Goal: Information Seeking & Learning: Compare options

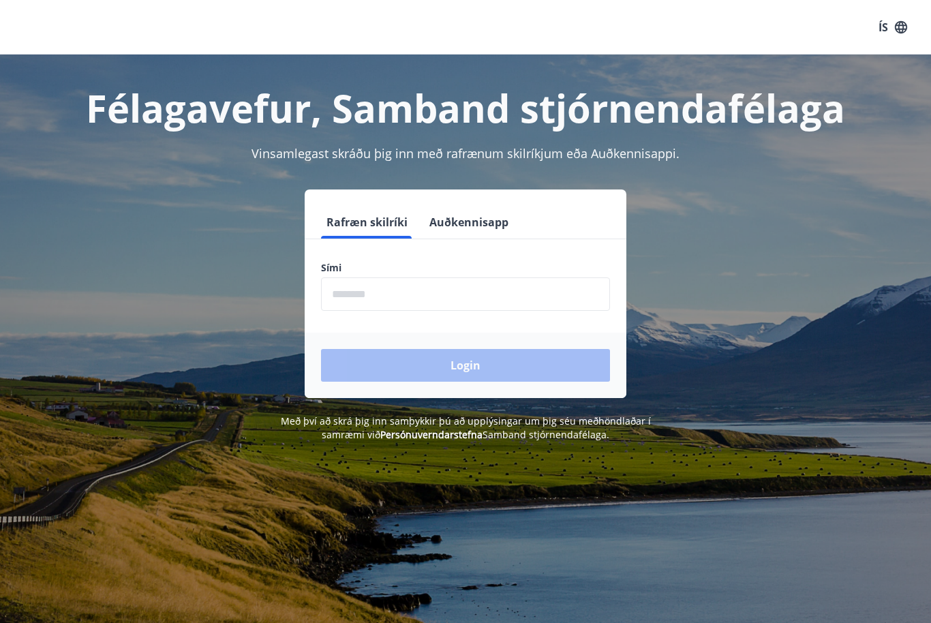
click at [323, 296] on input "phone" at bounding box center [465, 294] width 289 height 33
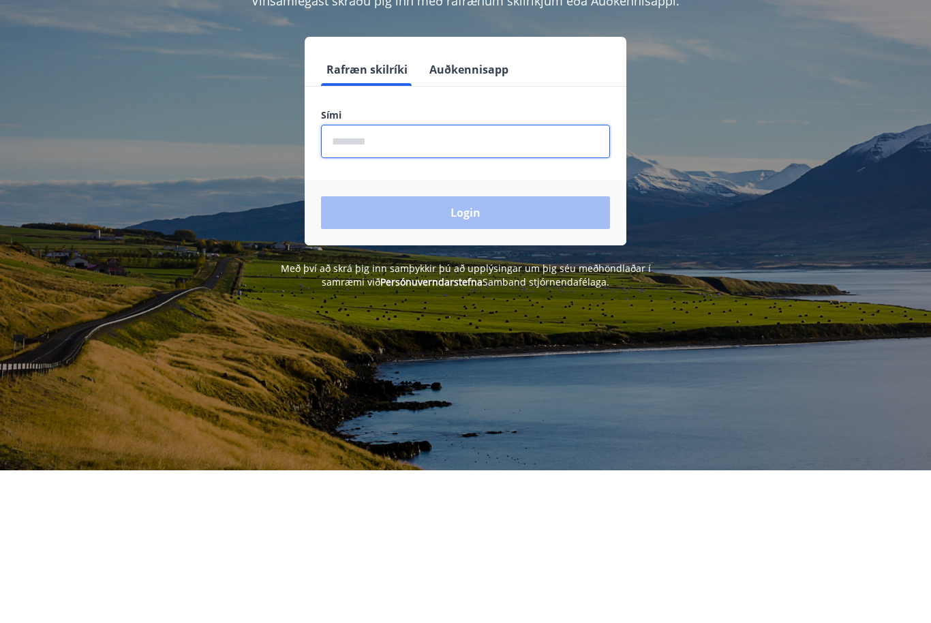
type input "********"
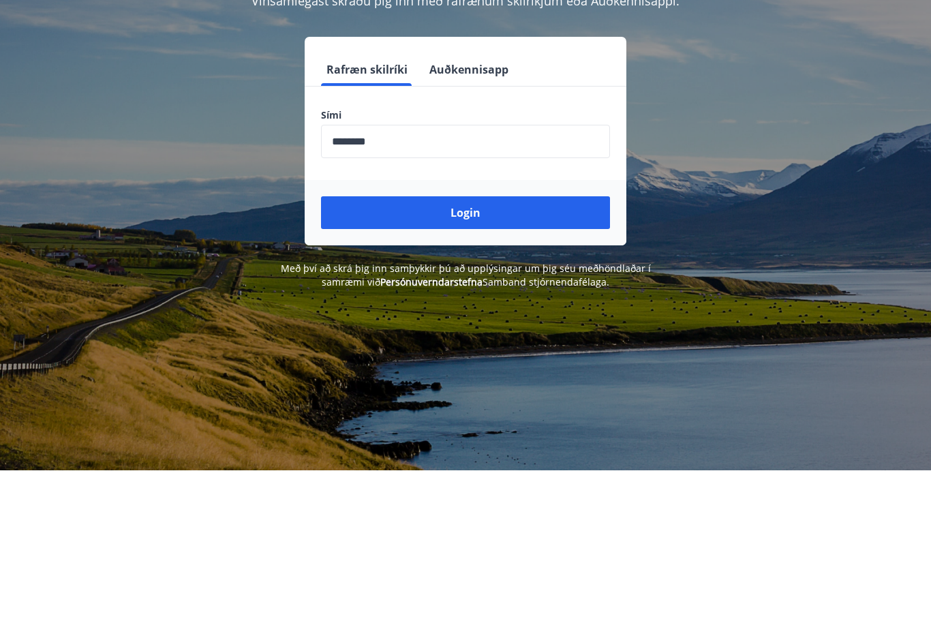
scroll to position [152, 0]
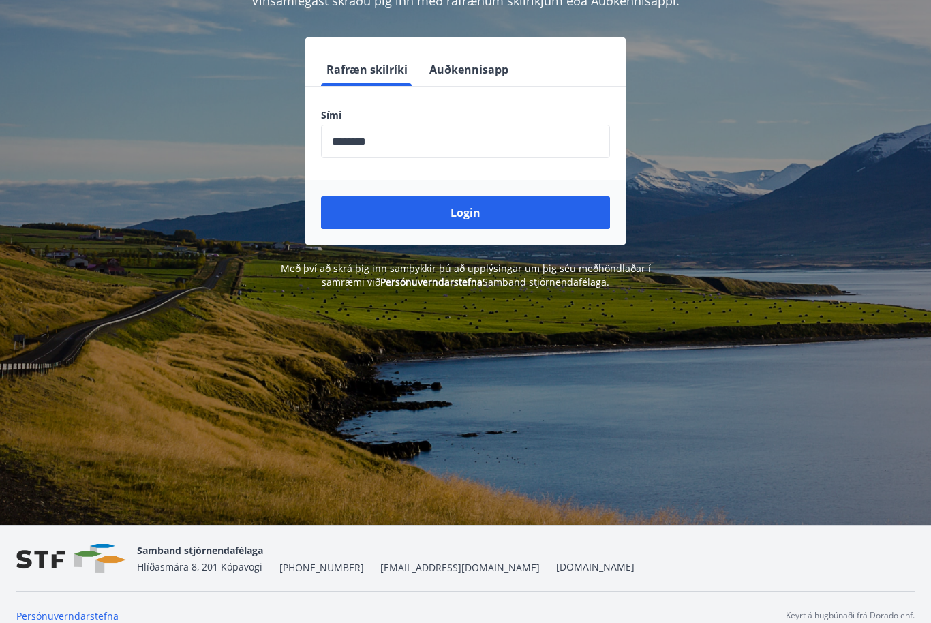
click at [357, 209] on button "Login" at bounding box center [465, 213] width 289 height 33
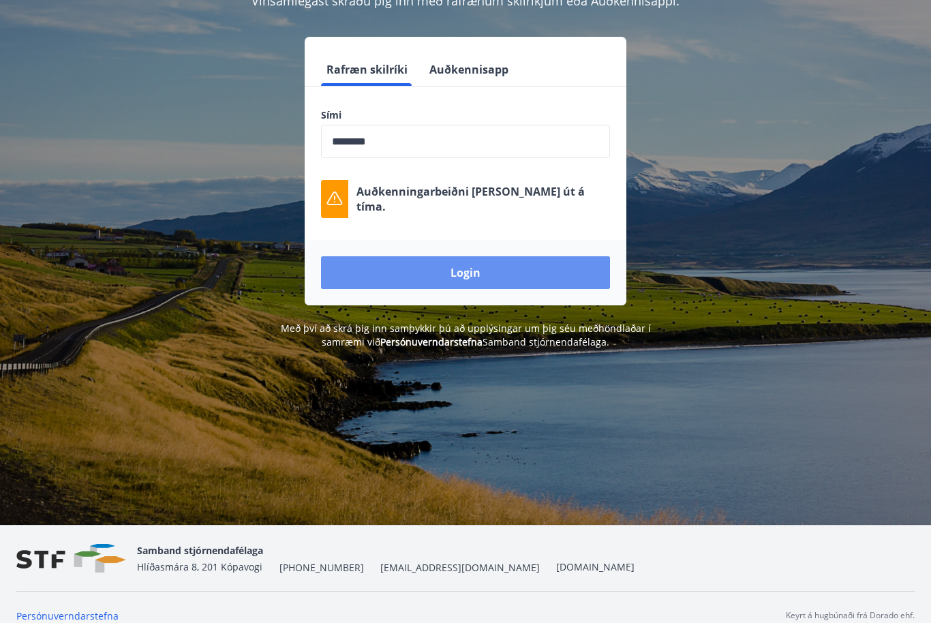
click at [554, 286] on button "Login" at bounding box center [465, 272] width 289 height 33
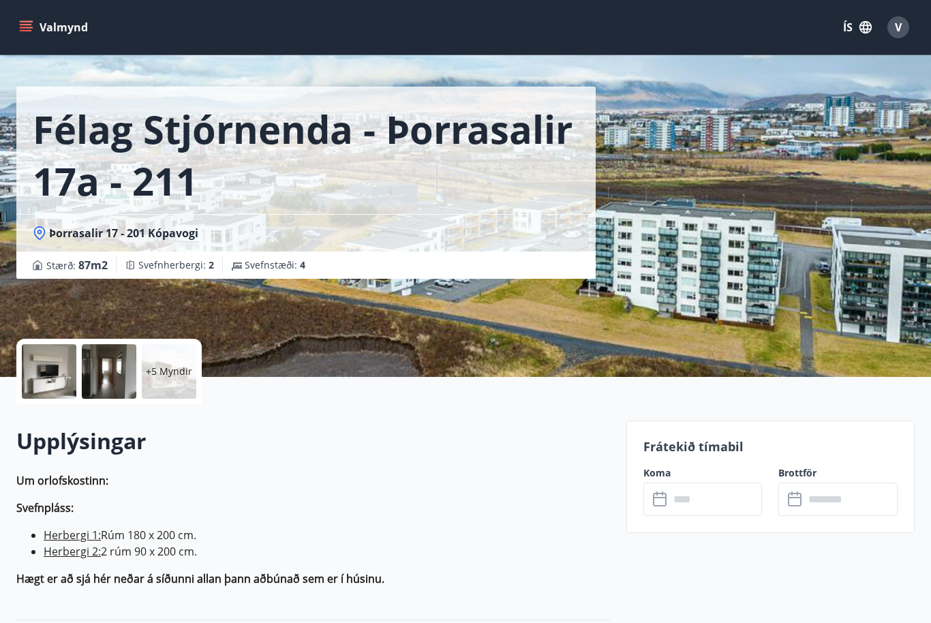
scroll to position [32, 0]
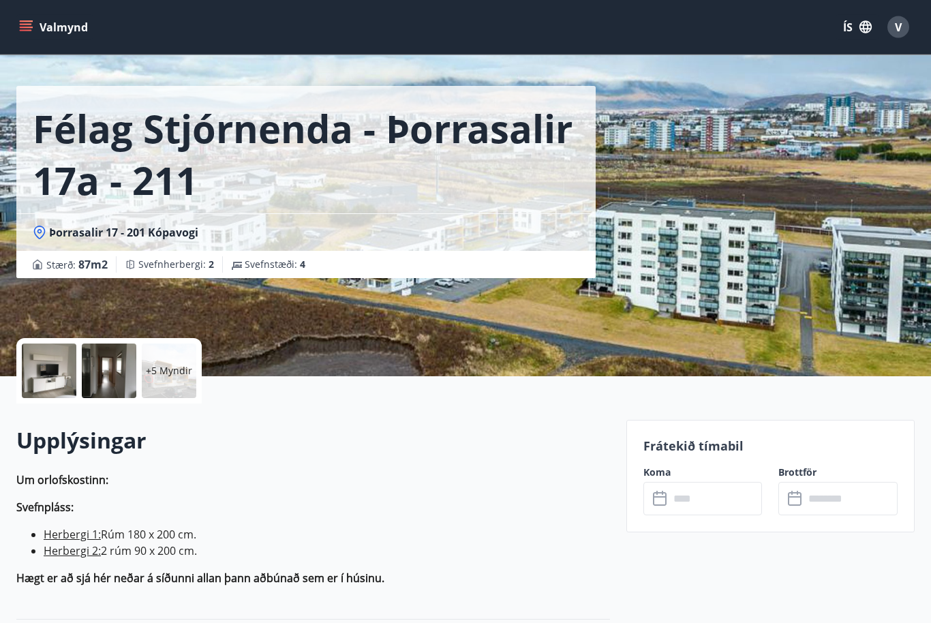
click at [158, 367] on p "+5 Myndir" at bounding box center [169, 372] width 46 height 14
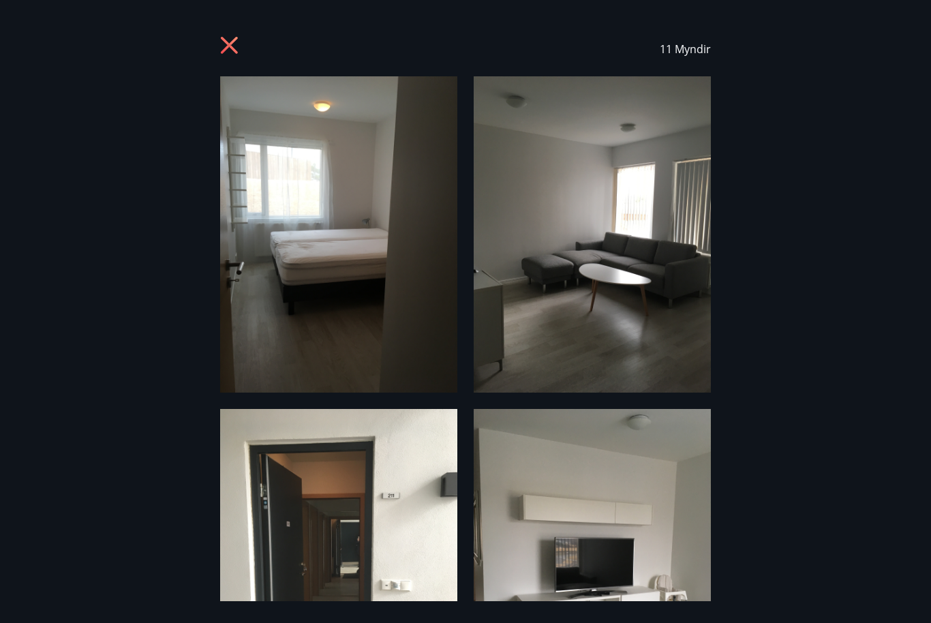
scroll to position [0, 0]
click at [220, 50] on icon at bounding box center [231, 47] width 22 height 22
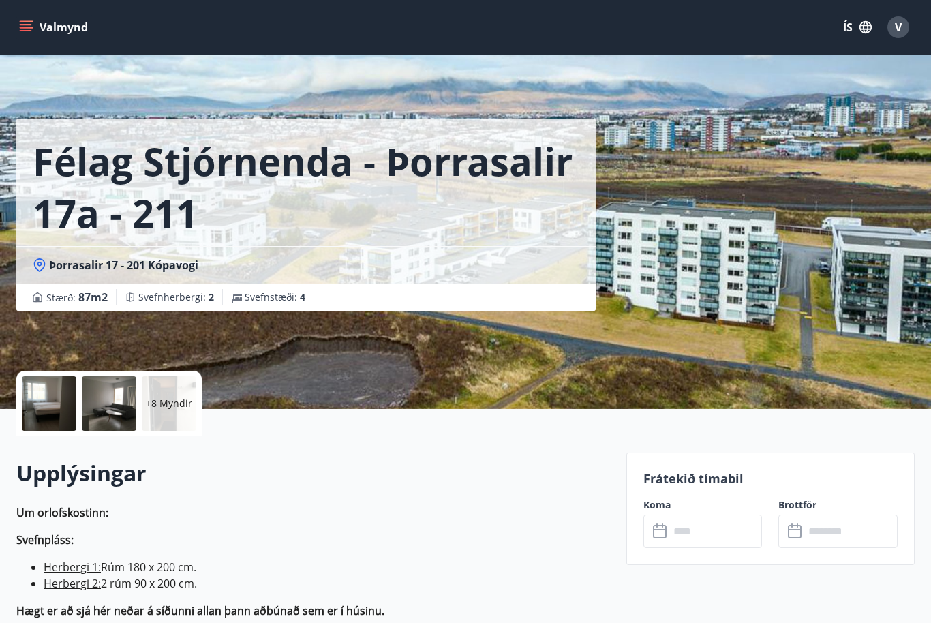
click at [27, 26] on icon "menu" at bounding box center [26, 27] width 14 height 14
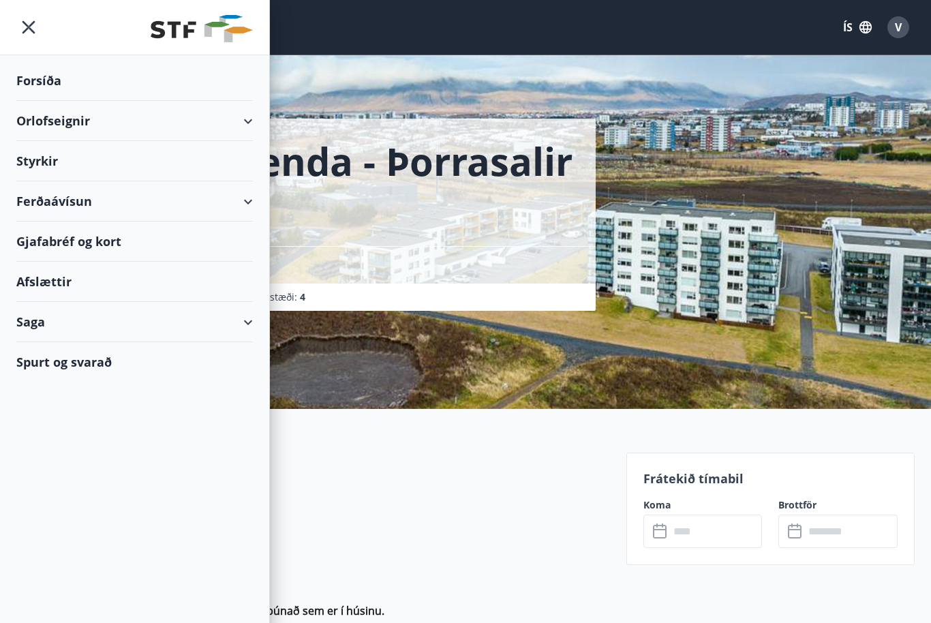
click at [40, 113] on div "Orlofseignir" at bounding box center [134, 121] width 237 height 40
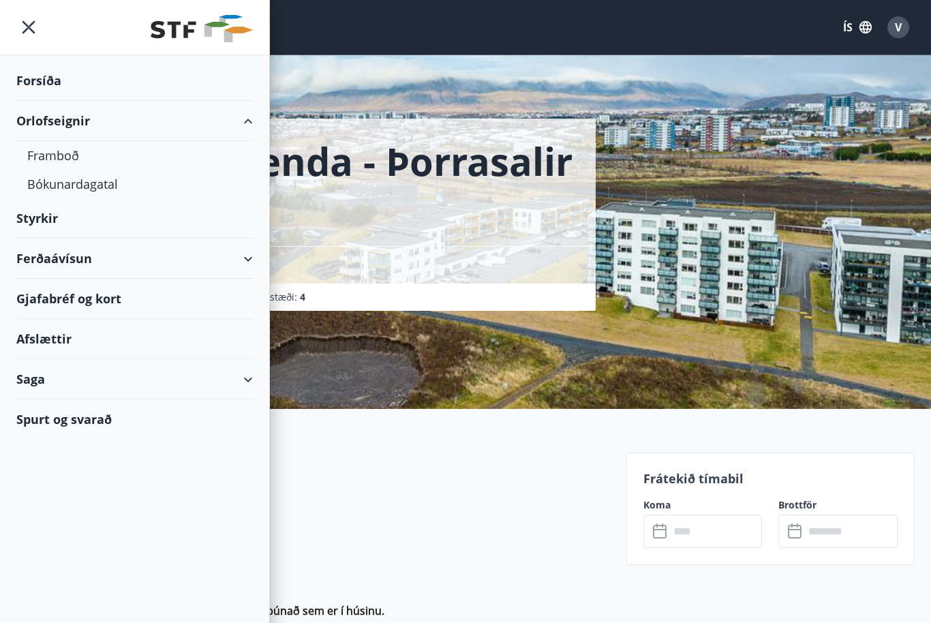
click at [42, 151] on div "Framboð" at bounding box center [134, 155] width 215 height 29
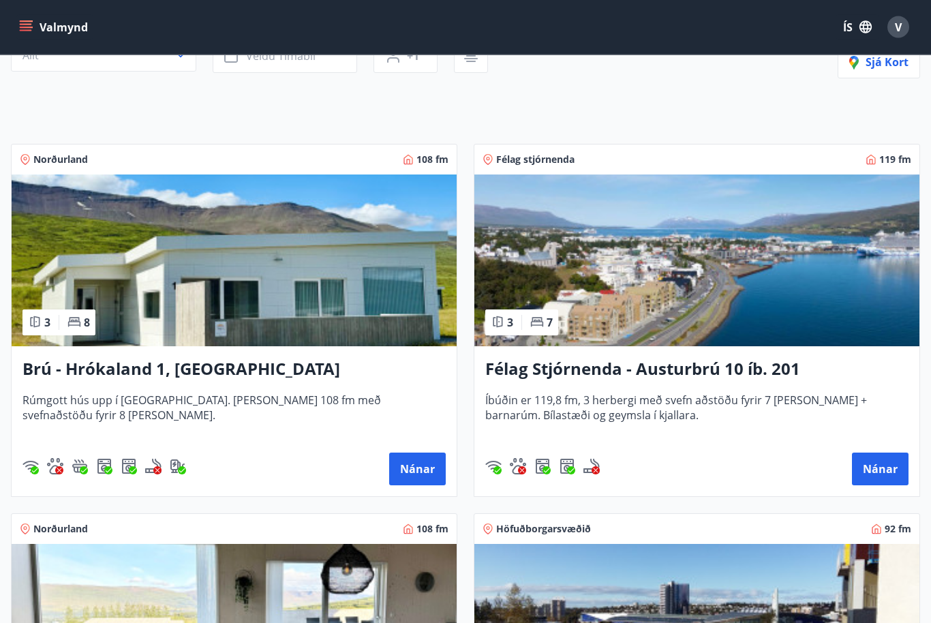
scroll to position [162, 0]
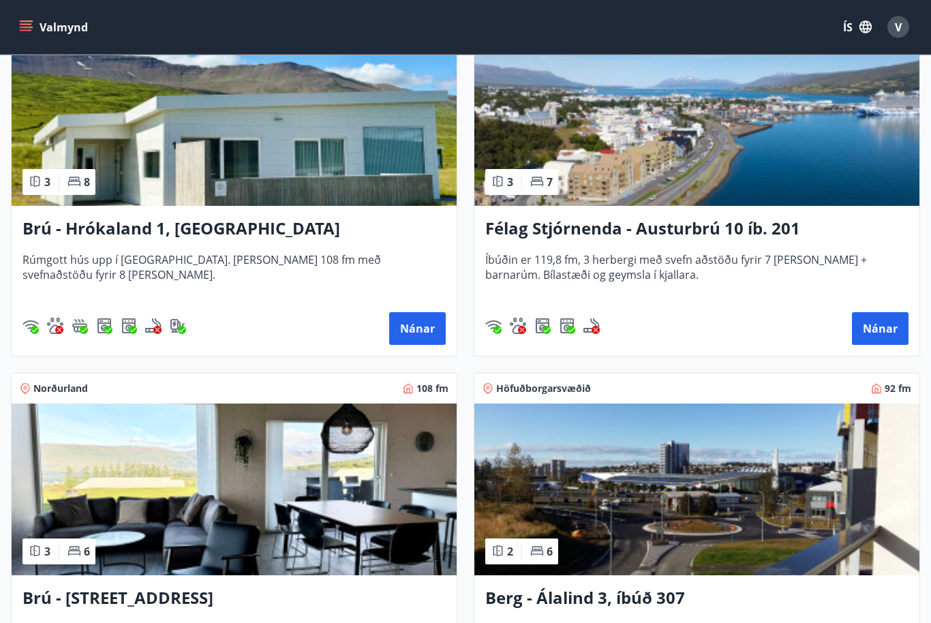
click at [713, 141] on img at bounding box center [697, 121] width 445 height 172
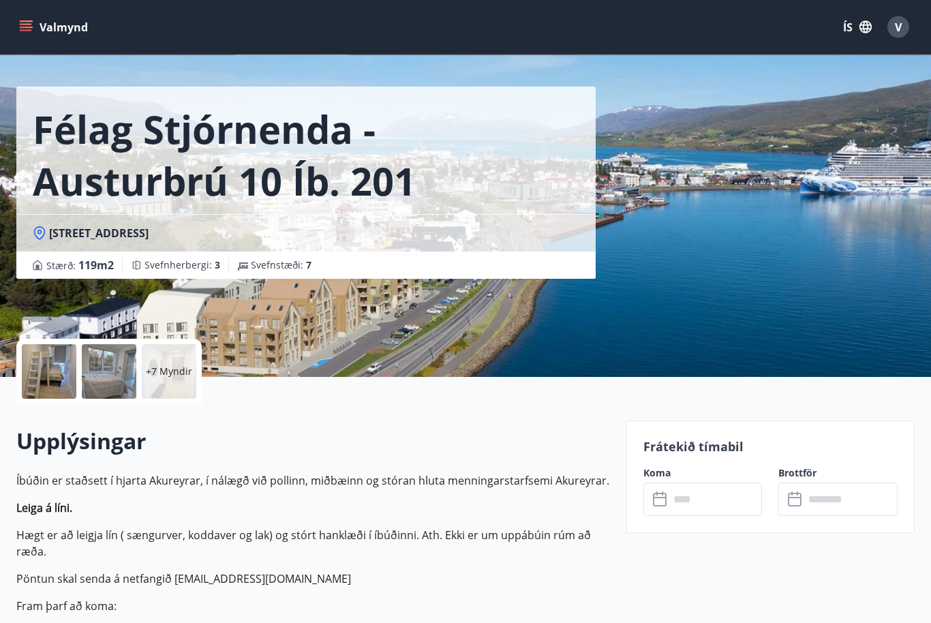
scroll to position [33, 0]
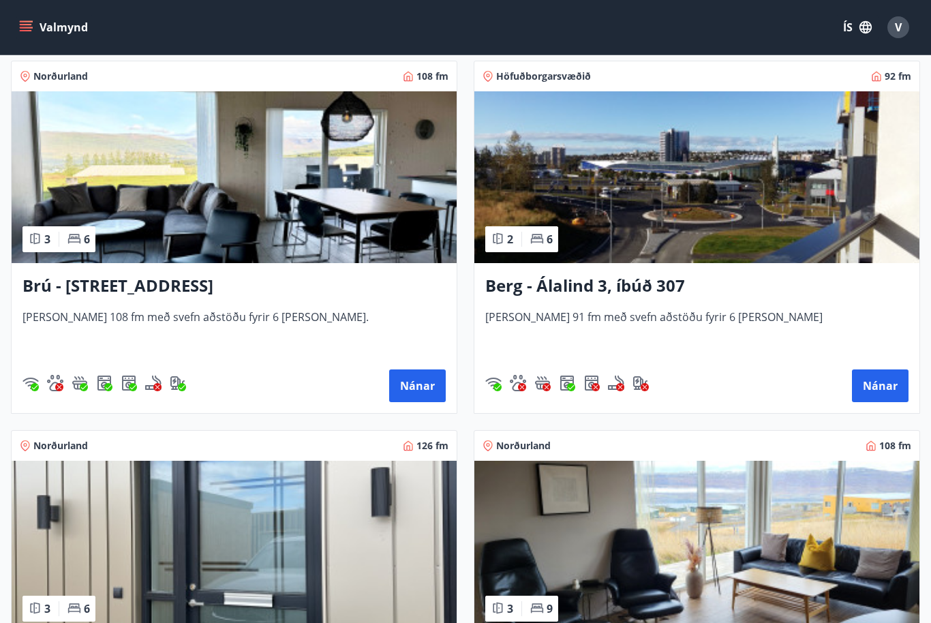
scroll to position [608, 0]
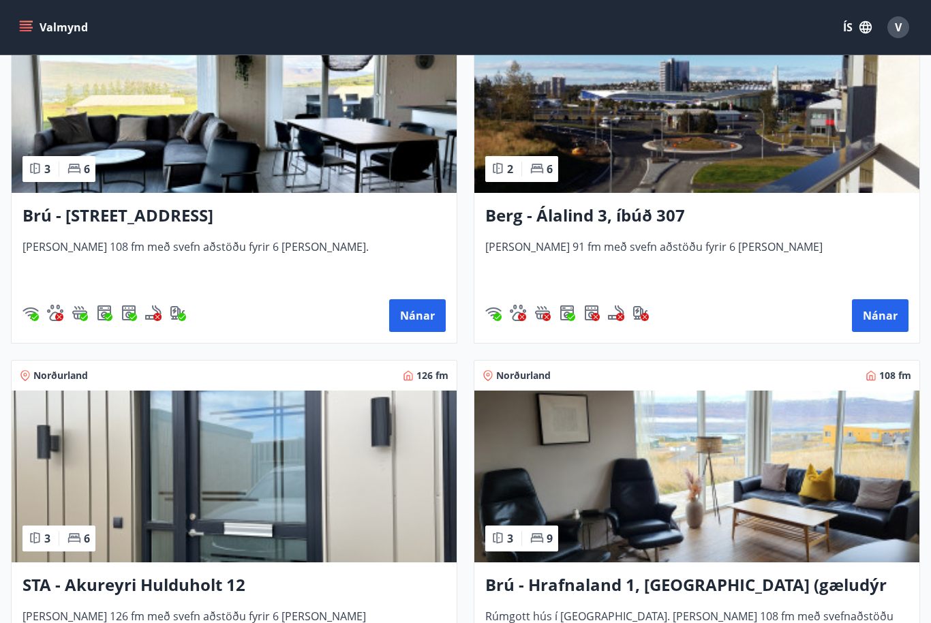
click at [636, 208] on h3 "Berg - Álalind 3, íbúð 307" at bounding box center [696, 216] width 423 height 25
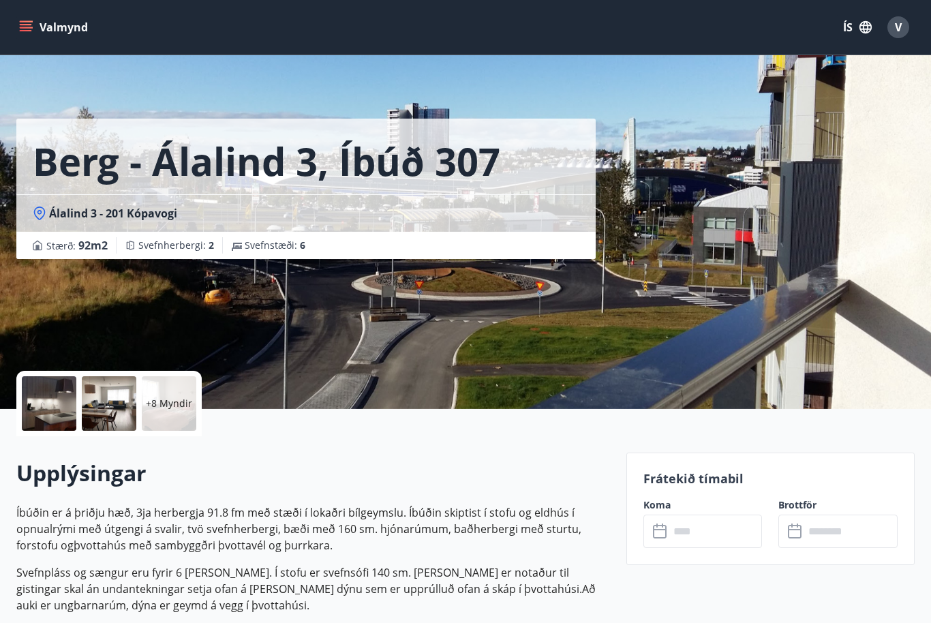
click at [170, 398] on p "+8 Myndir" at bounding box center [169, 404] width 46 height 14
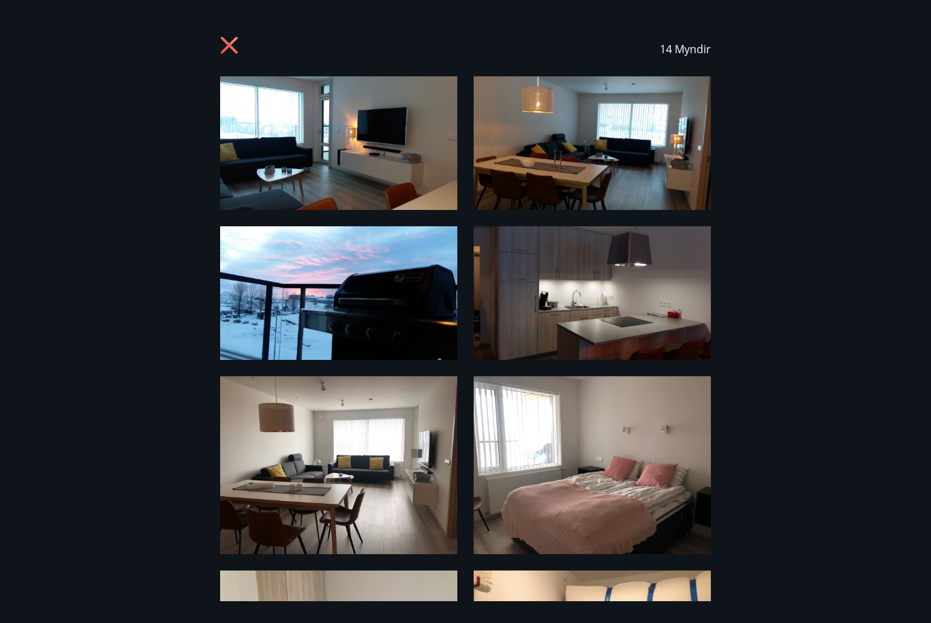
click at [222, 48] on icon at bounding box center [231, 47] width 22 height 22
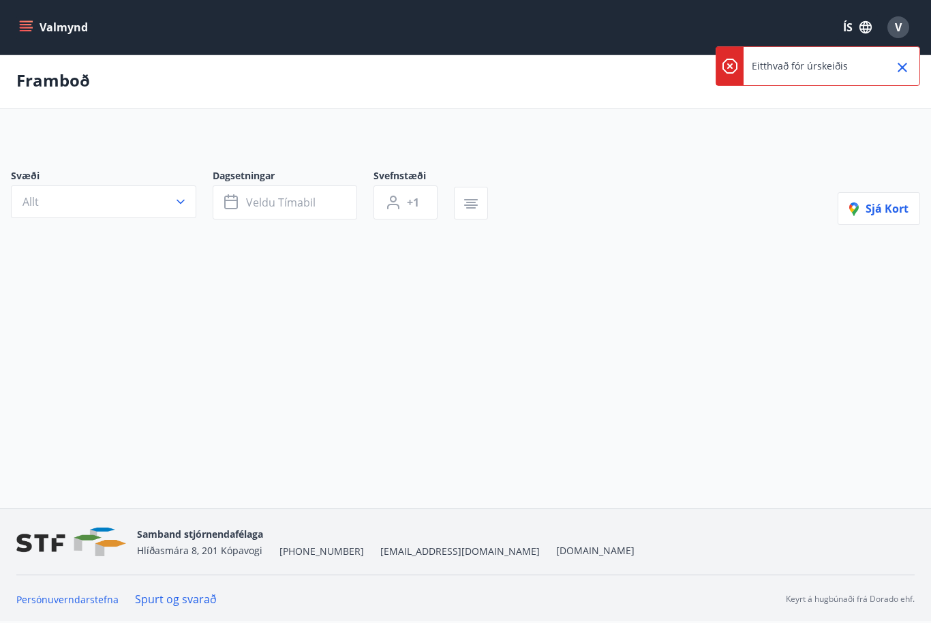
scroll to position [4, 0]
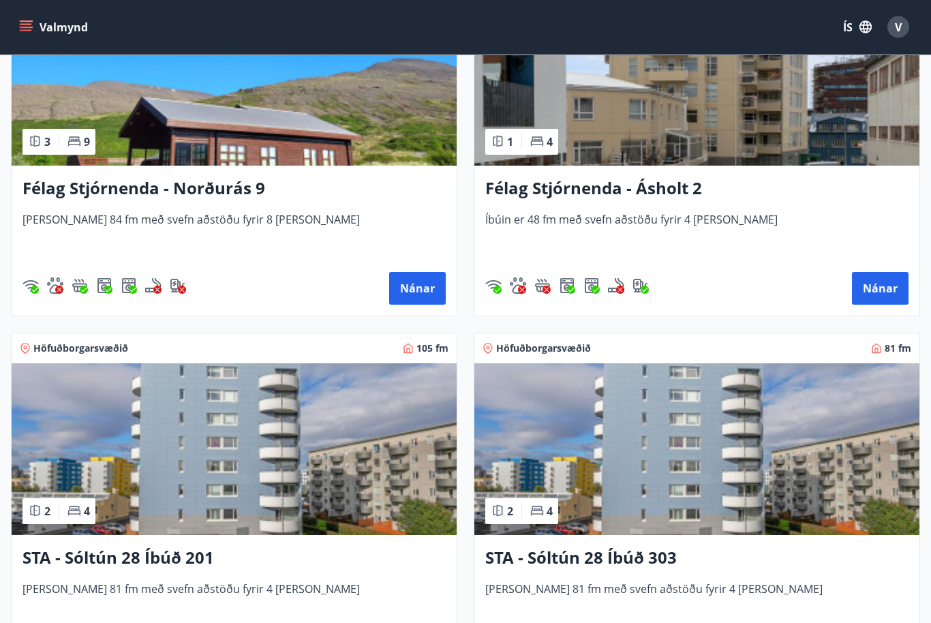
scroll to position [1819, 0]
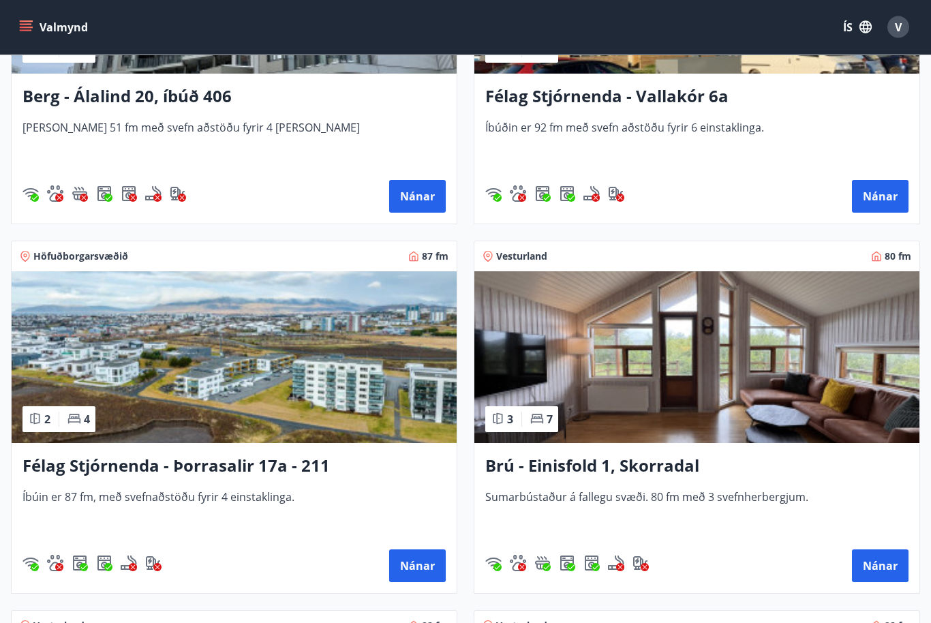
click at [647, 148] on span "Íbúðin er 92 fm með svefn aðstöðu fyrir 6 einstaklinga." at bounding box center [696, 143] width 423 height 45
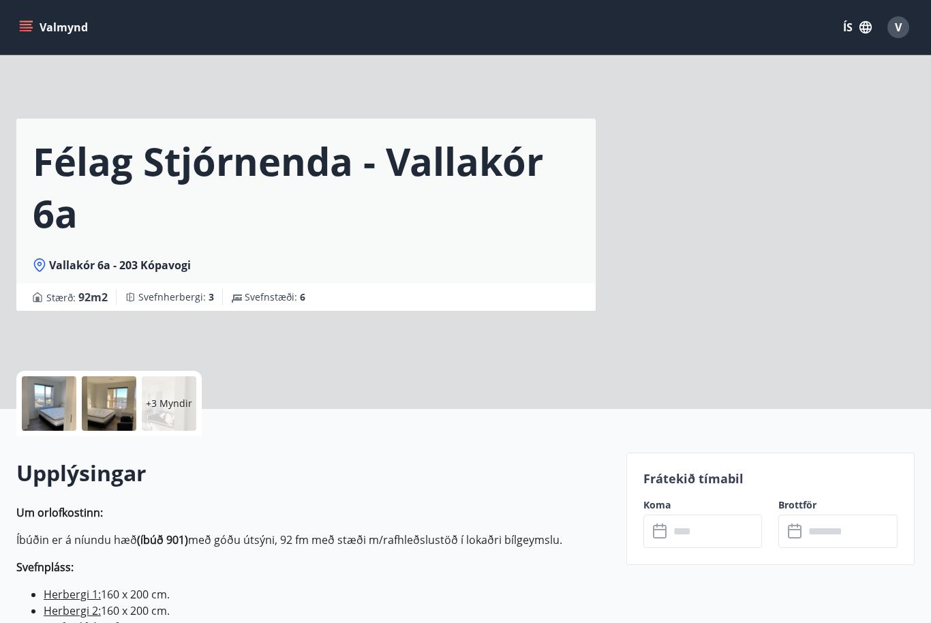
click at [164, 395] on div "+3 Myndir" at bounding box center [169, 403] width 55 height 55
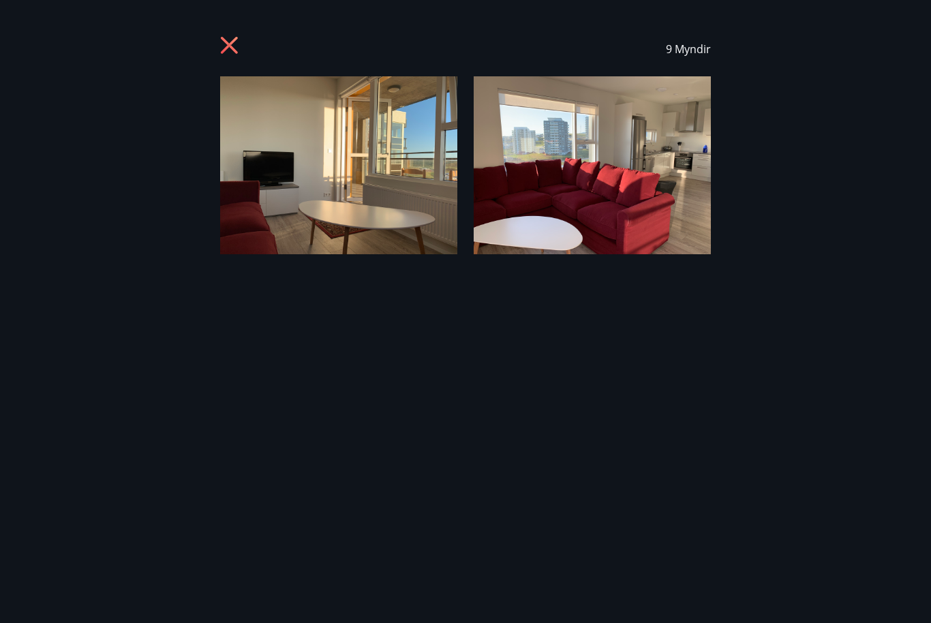
click at [234, 48] on icon at bounding box center [229, 45] width 17 height 17
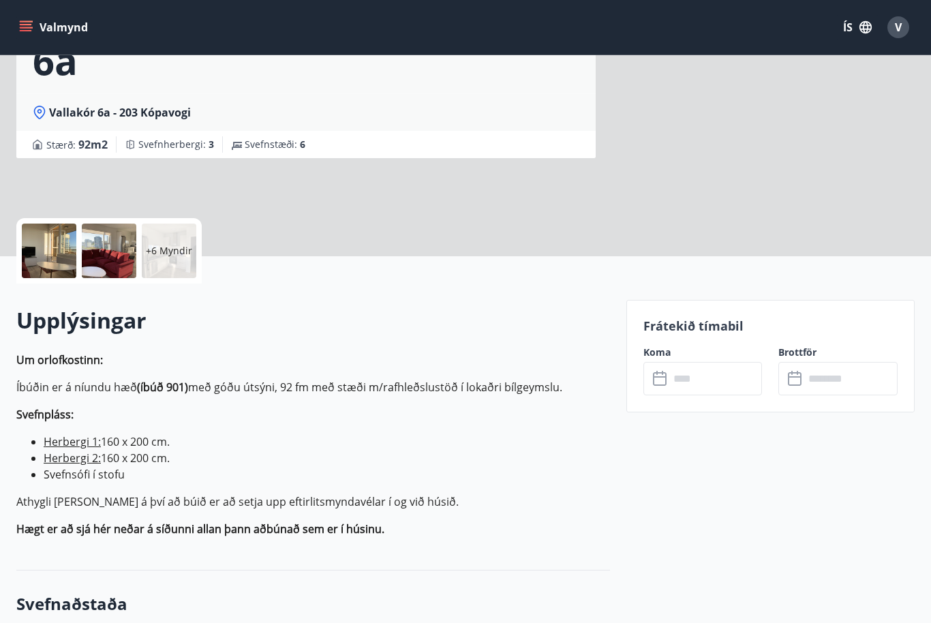
scroll to position [156, 0]
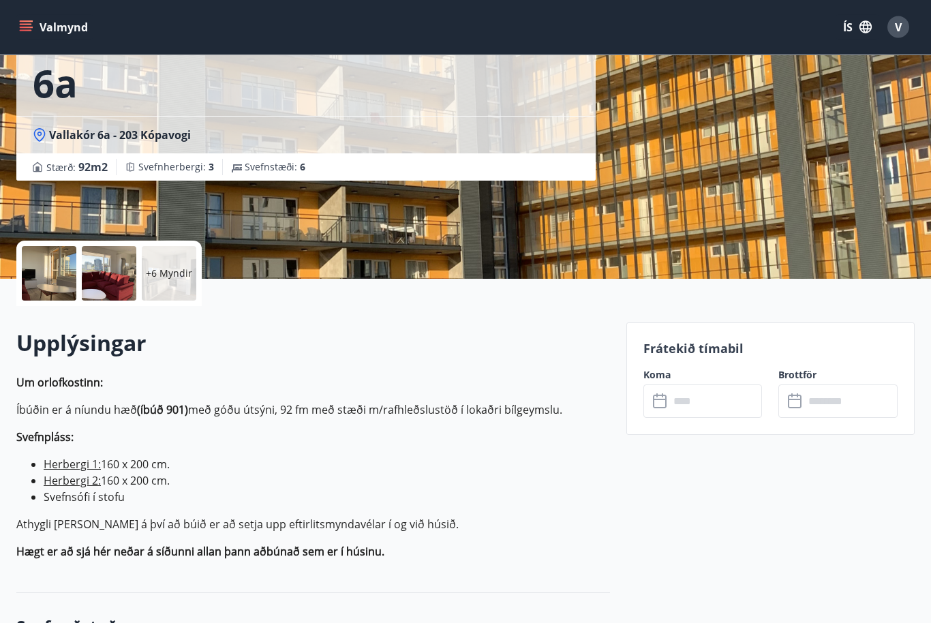
click at [173, 273] on p "+6 Myndir" at bounding box center [169, 274] width 46 height 14
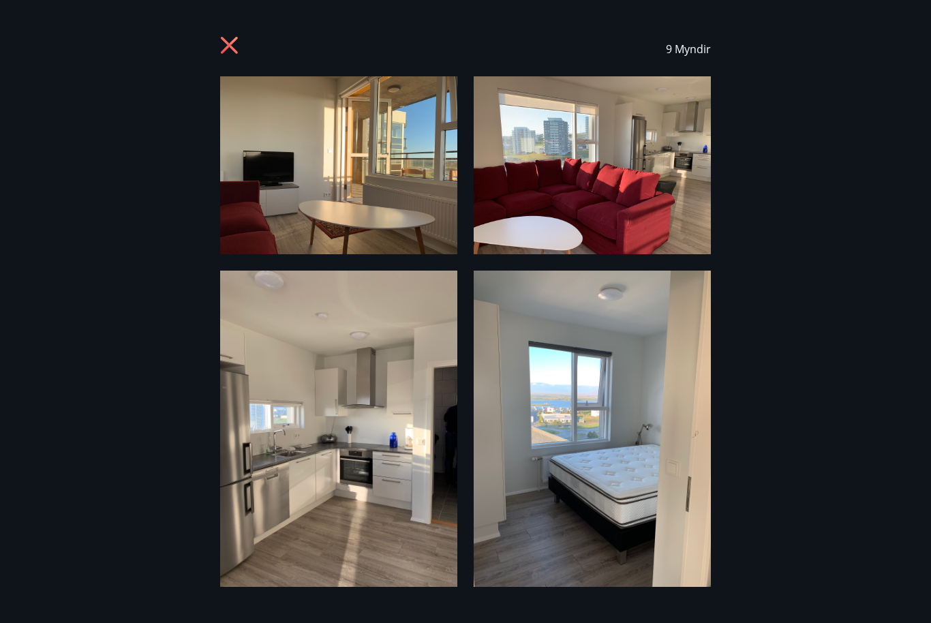
scroll to position [0, 0]
click at [222, 48] on icon at bounding box center [231, 47] width 22 height 22
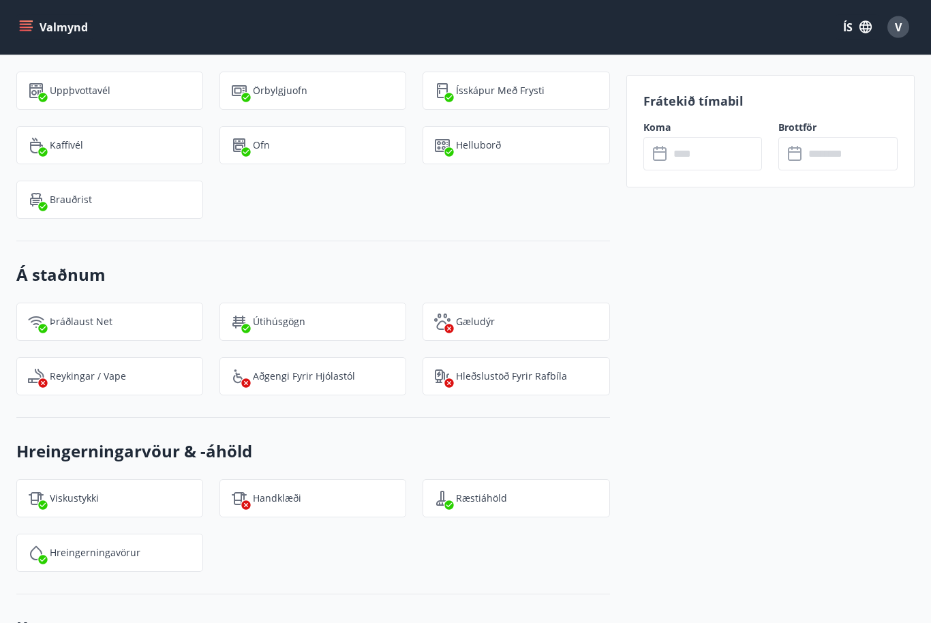
scroll to position [1419, 0]
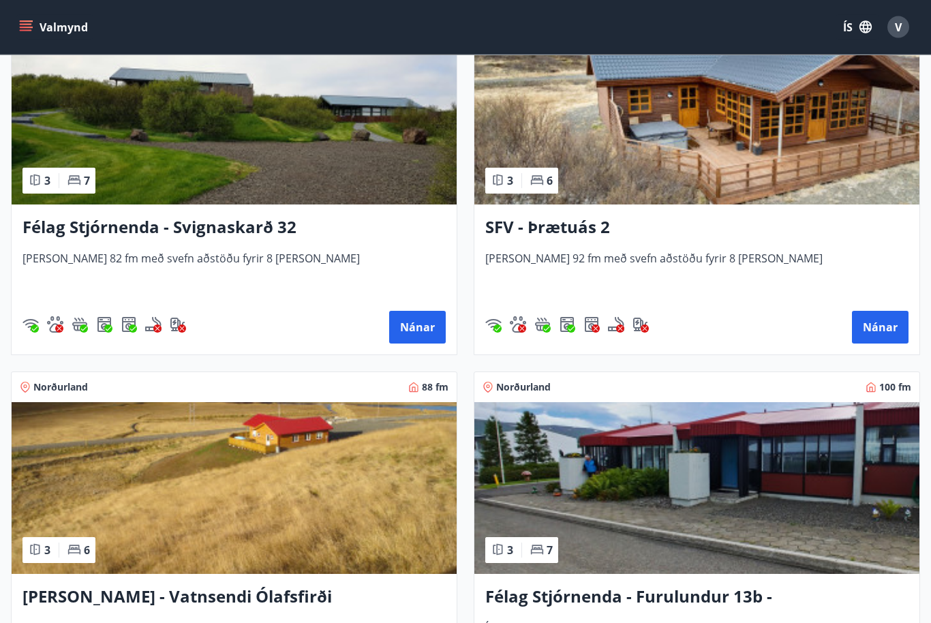
scroll to position [3514, 0]
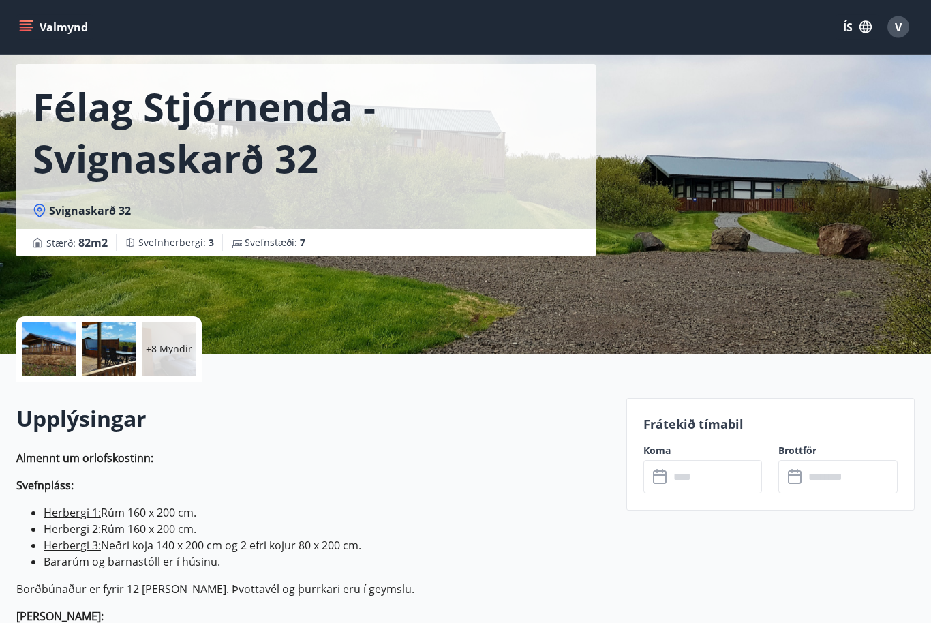
scroll to position [59, 0]
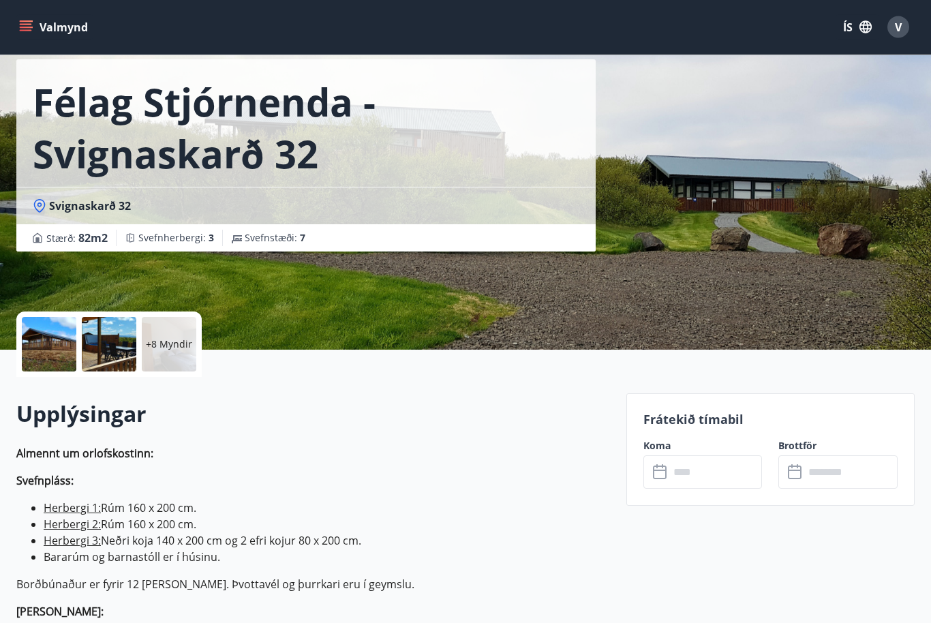
click at [55, 342] on div at bounding box center [49, 345] width 55 height 55
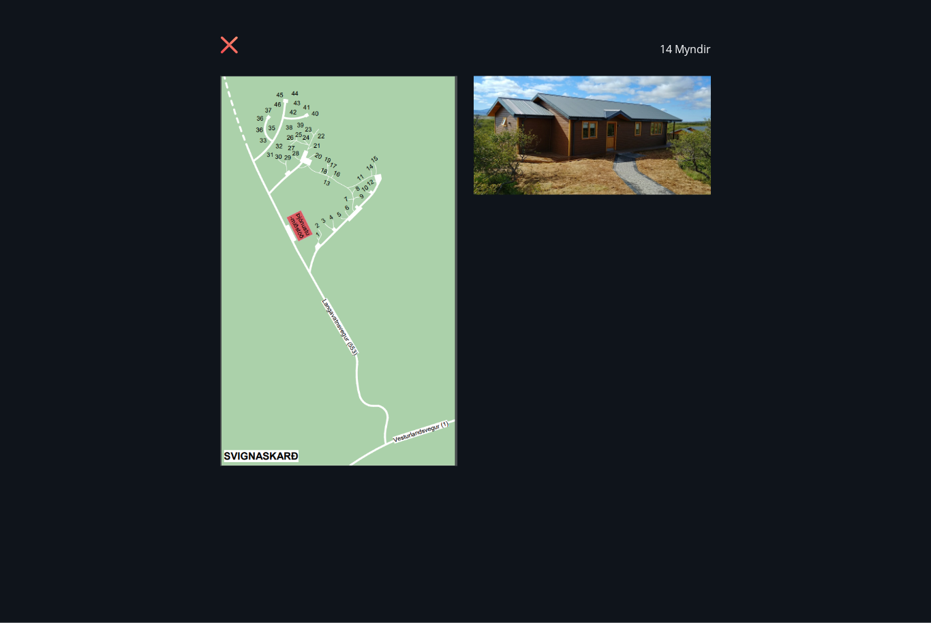
scroll to position [59, 0]
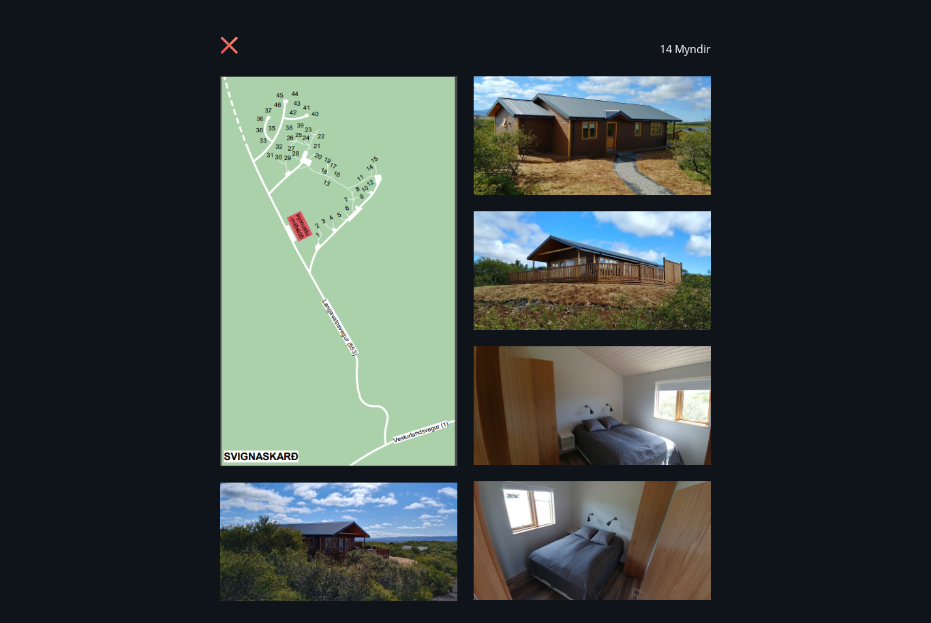
click at [372, 279] on img at bounding box center [338, 271] width 237 height 390
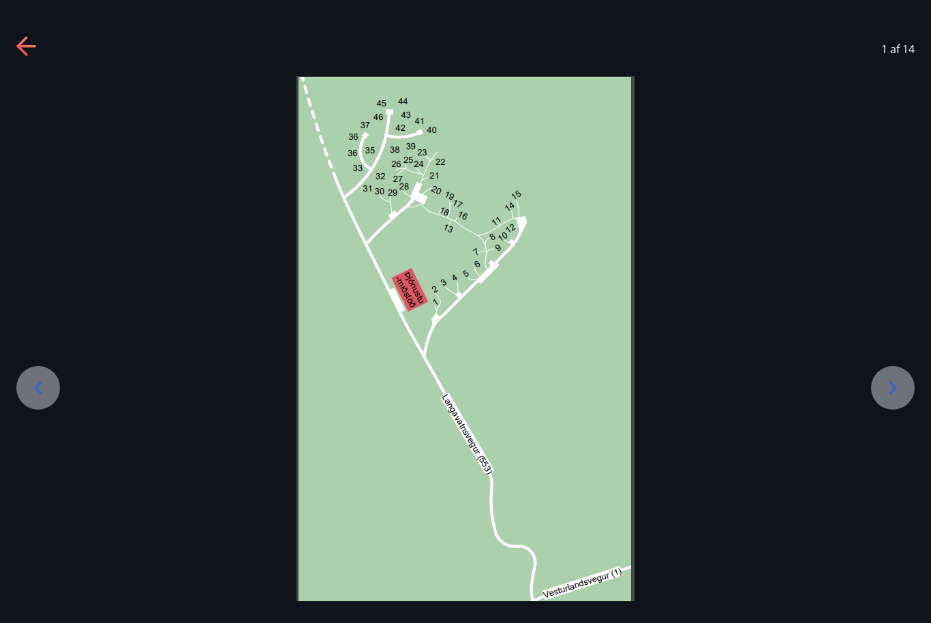
click at [901, 399] on icon at bounding box center [893, 388] width 22 height 22
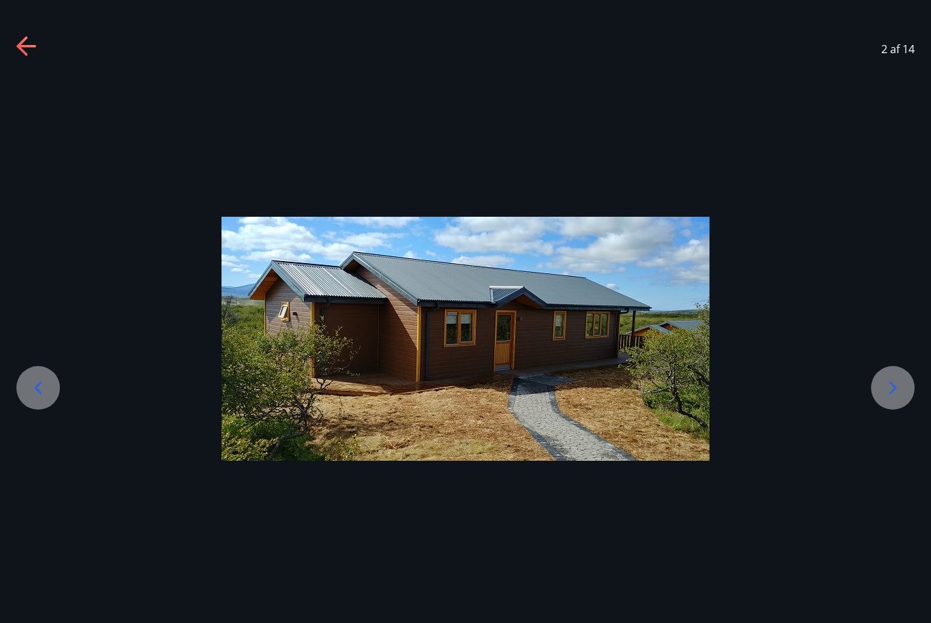
click at [882, 409] on div at bounding box center [893, 388] width 44 height 44
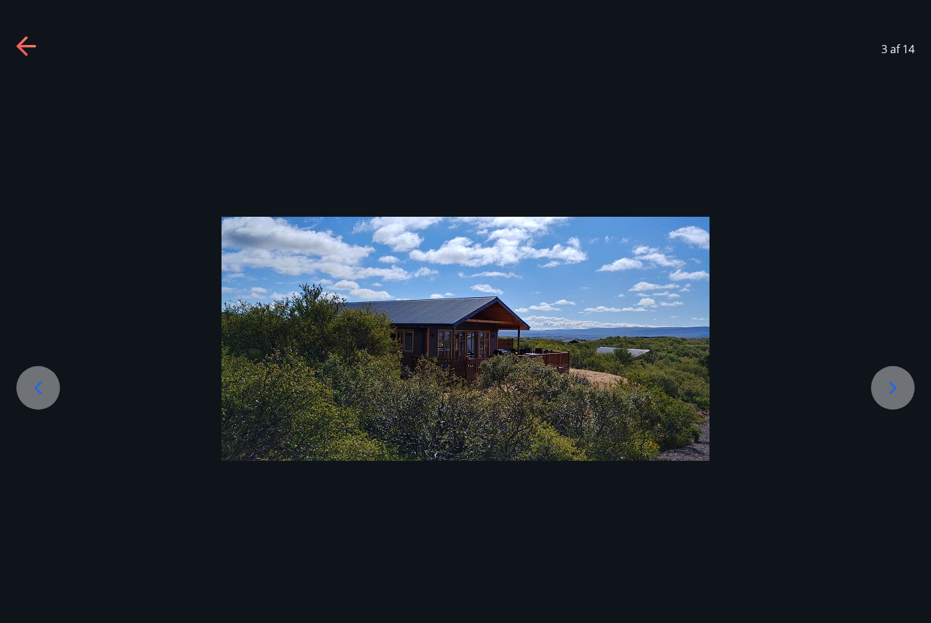
click at [883, 399] on icon at bounding box center [893, 388] width 22 height 22
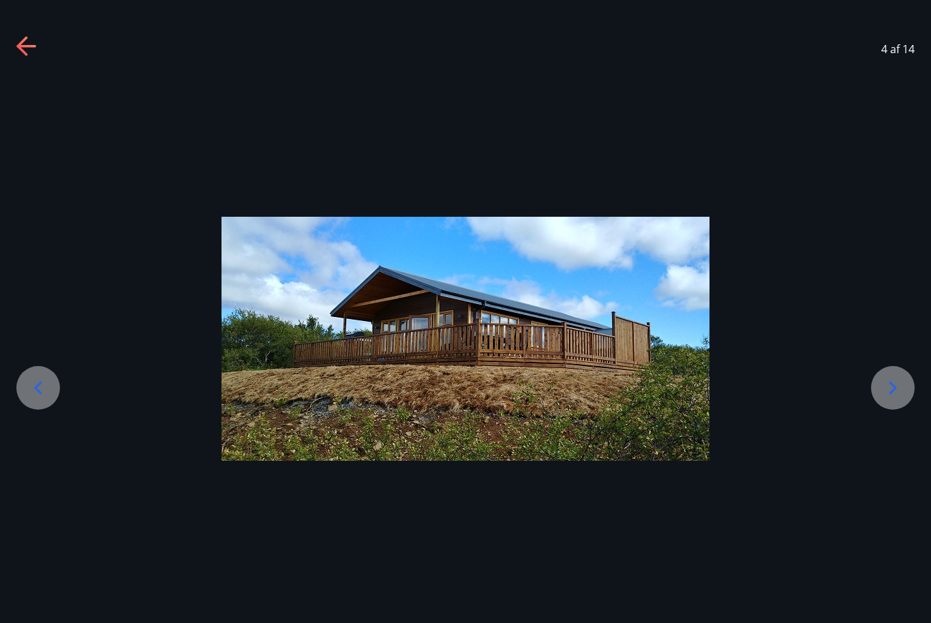
click at [880, 408] on div at bounding box center [893, 388] width 44 height 44
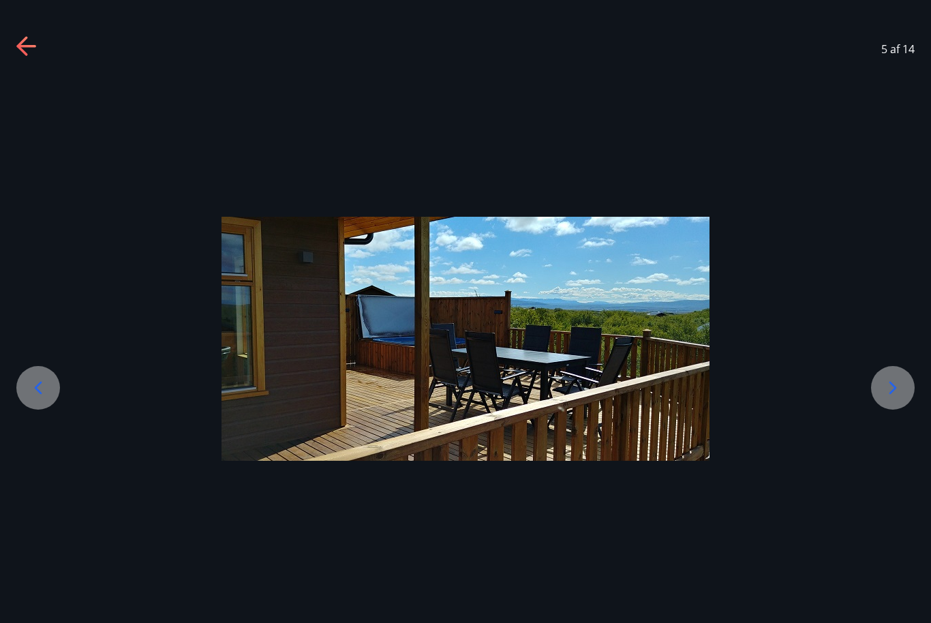
click at [880, 407] on div at bounding box center [893, 388] width 44 height 44
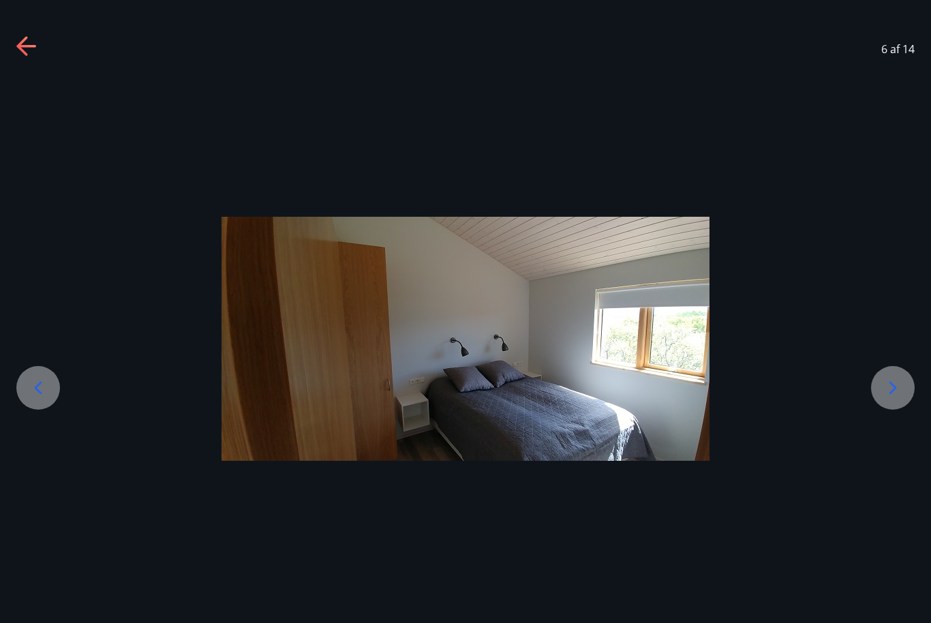
click at [883, 399] on icon at bounding box center [893, 388] width 22 height 22
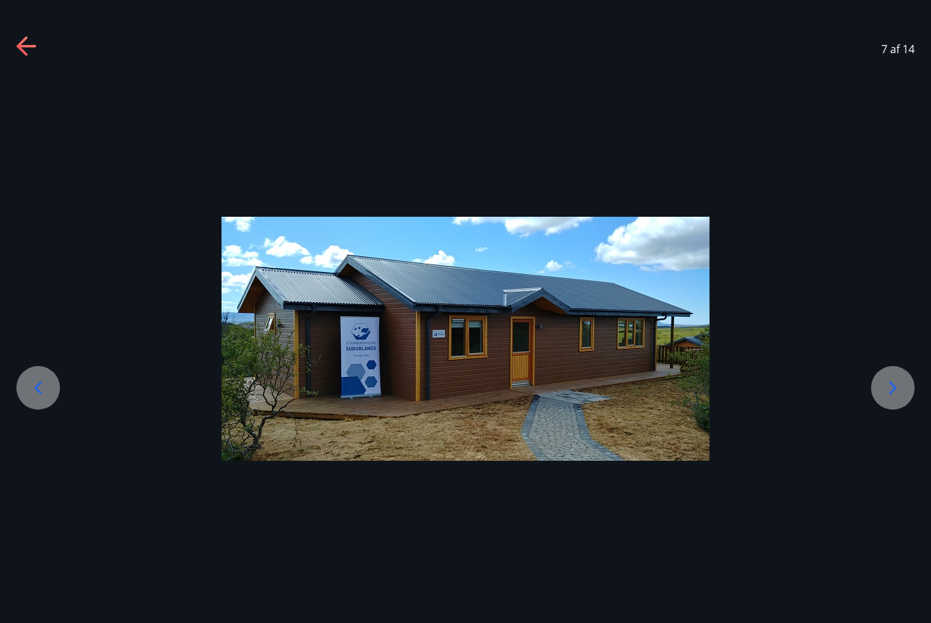
click at [880, 408] on div at bounding box center [893, 388] width 44 height 44
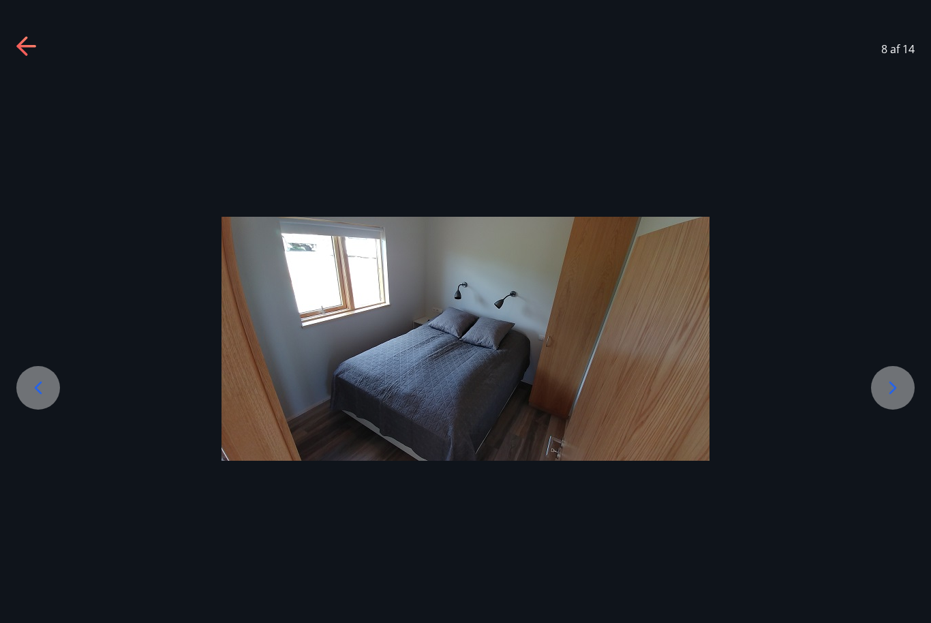
click at [881, 407] on div at bounding box center [893, 388] width 44 height 44
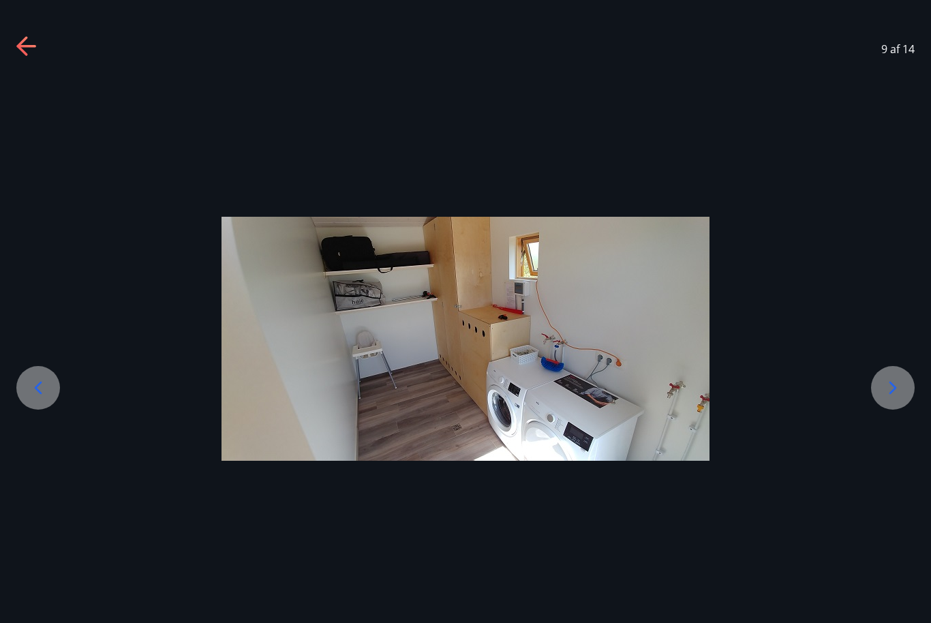
click at [883, 399] on icon at bounding box center [893, 388] width 22 height 22
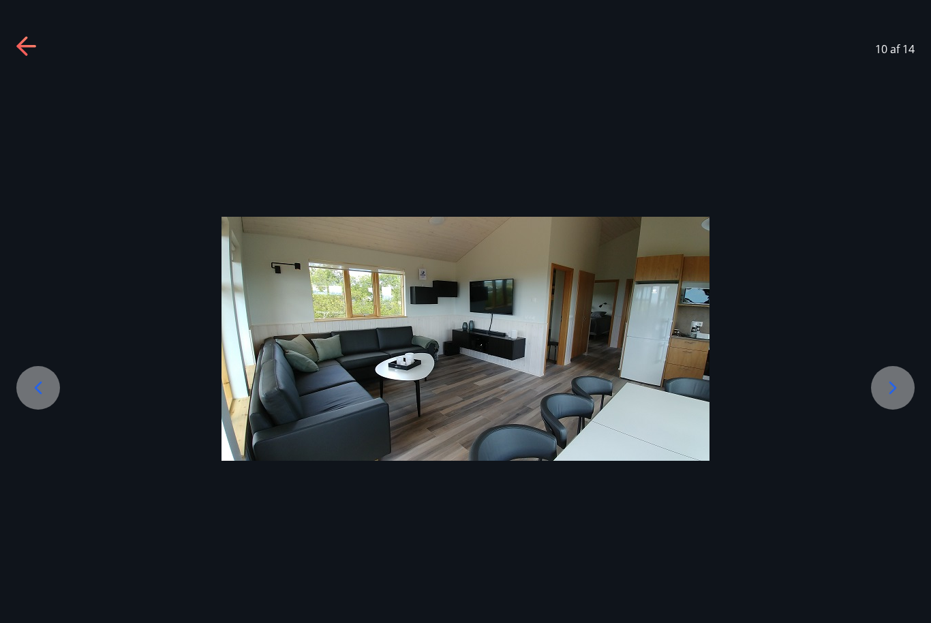
click at [882, 406] on div at bounding box center [893, 388] width 44 height 44
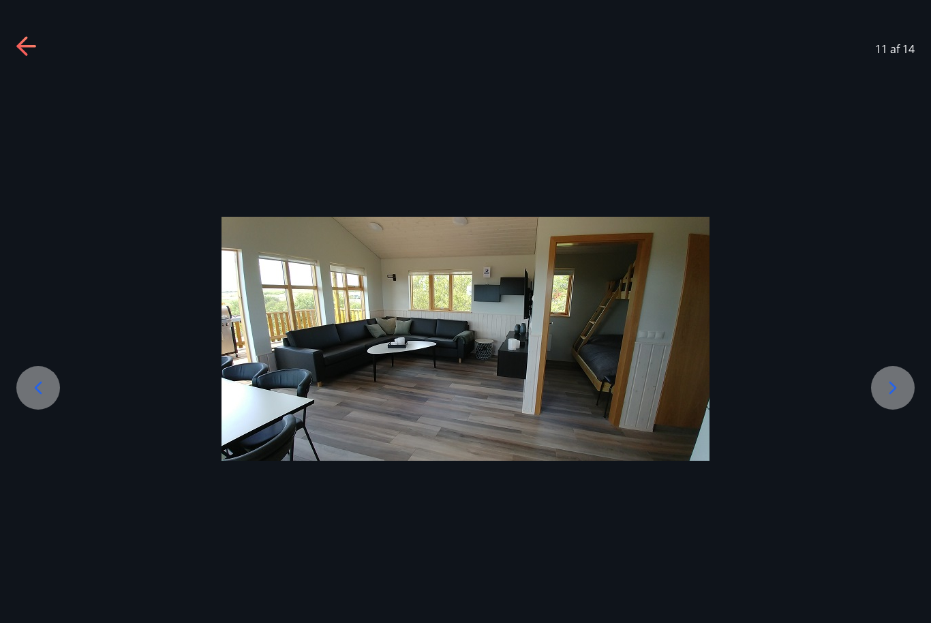
click at [882, 406] on div at bounding box center [893, 388] width 44 height 44
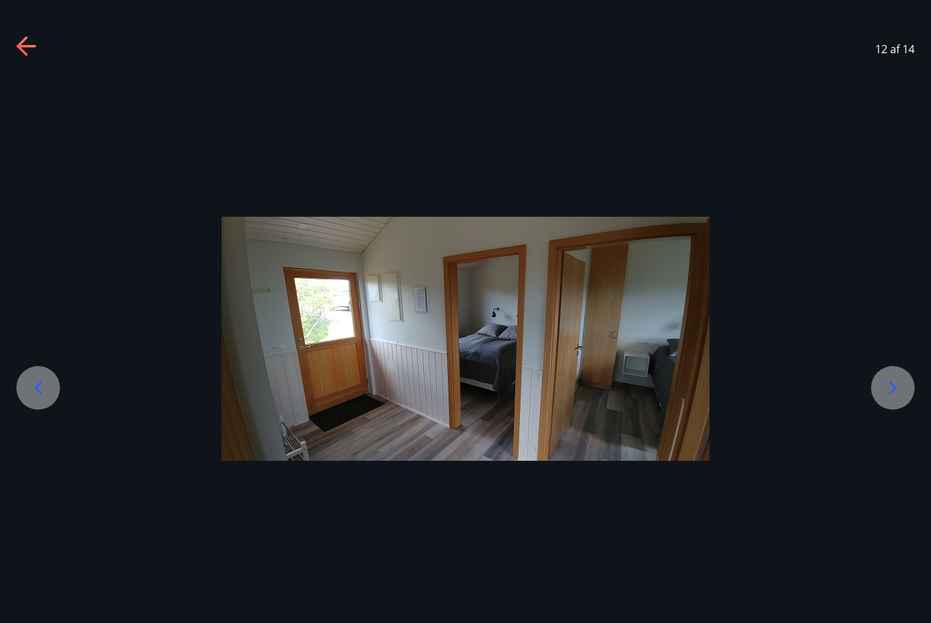
click at [884, 399] on icon at bounding box center [893, 388] width 22 height 22
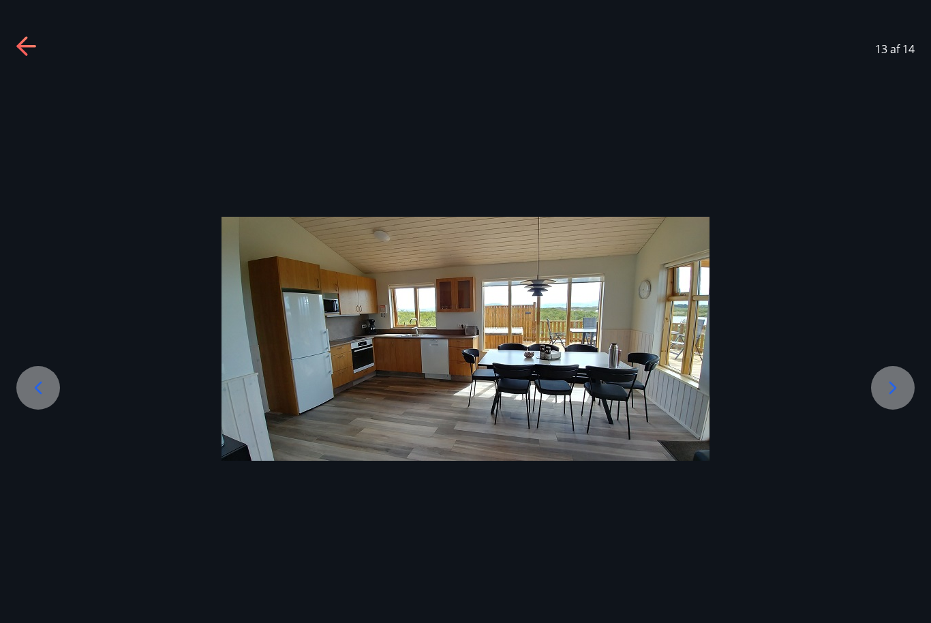
click at [886, 399] on icon at bounding box center [893, 388] width 22 height 22
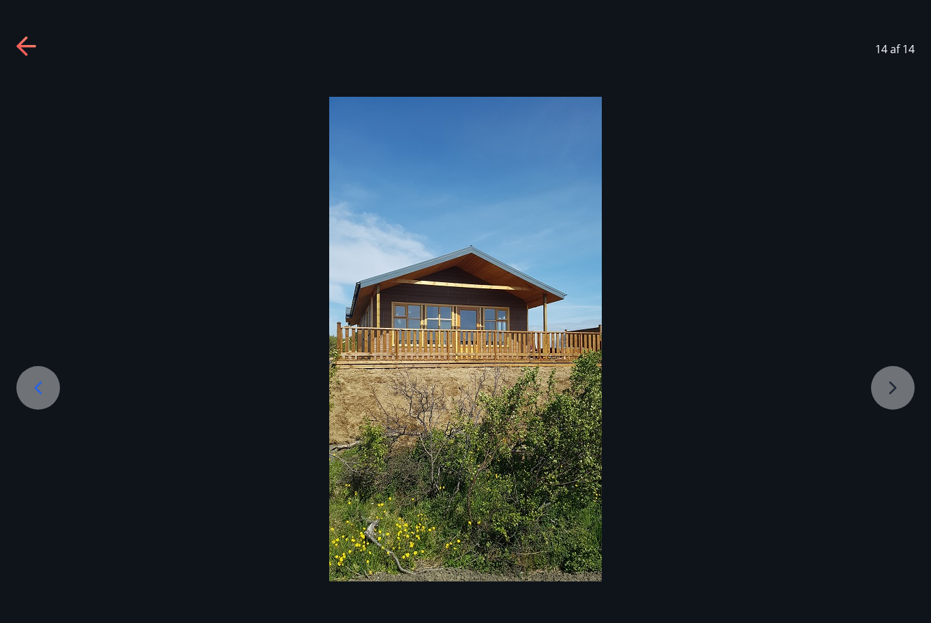
click at [883, 407] on div at bounding box center [465, 339] width 931 height 485
click at [884, 412] on div at bounding box center [465, 339] width 931 height 485
click at [37, 40] on icon at bounding box center [27, 47] width 22 height 22
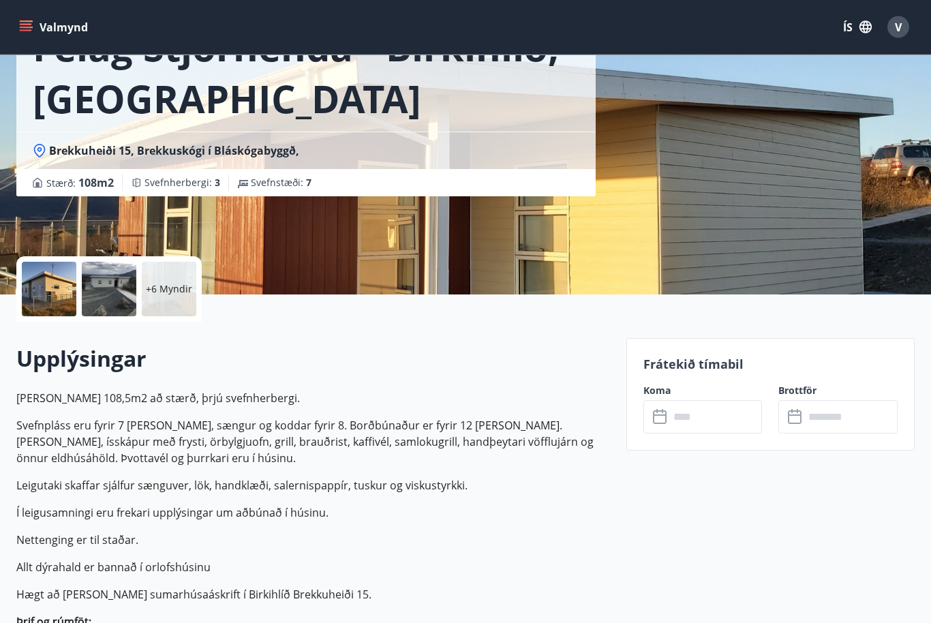
scroll to position [118, 0]
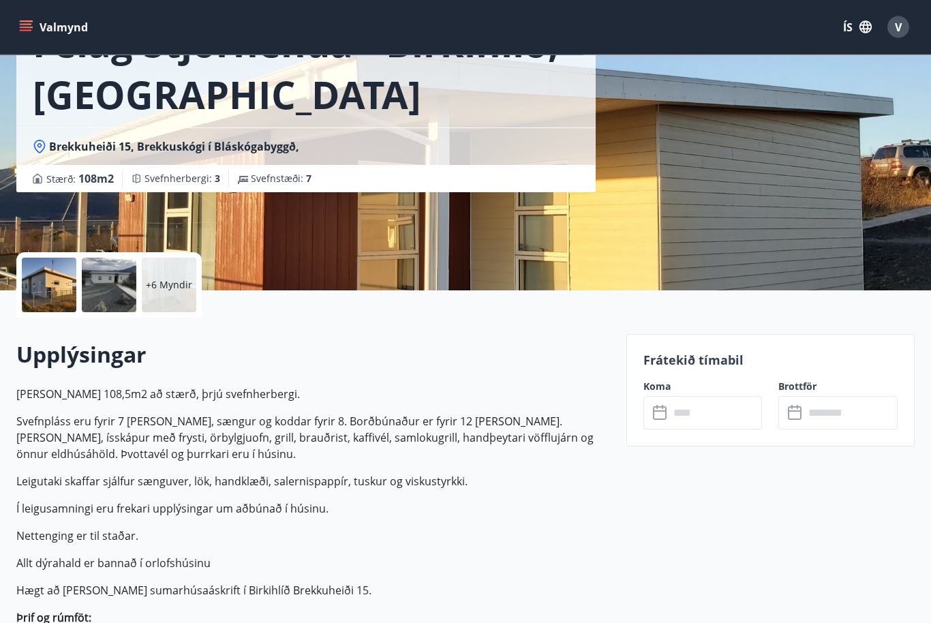
click at [67, 299] on div at bounding box center [49, 285] width 55 height 55
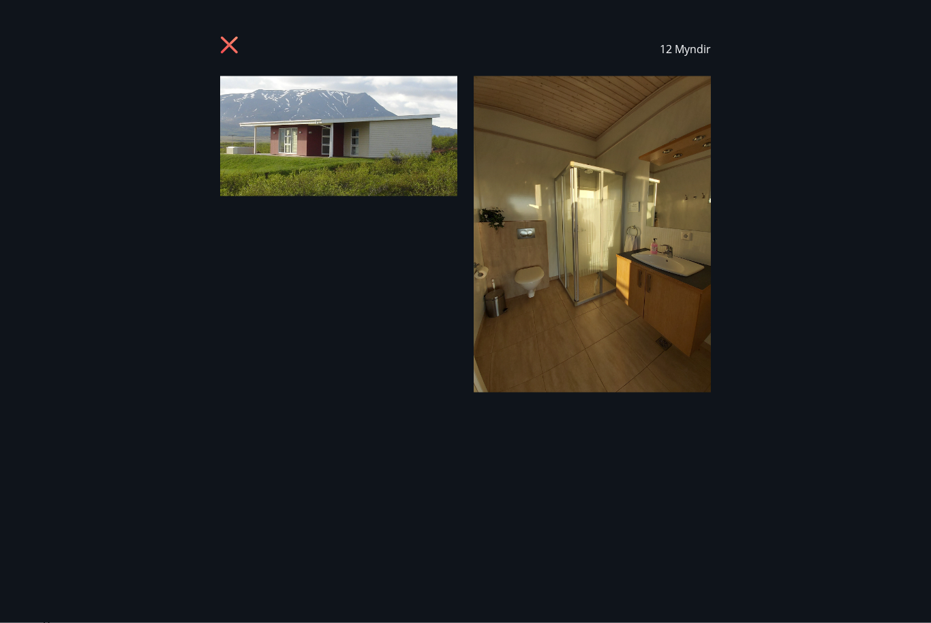
scroll to position [119, 0]
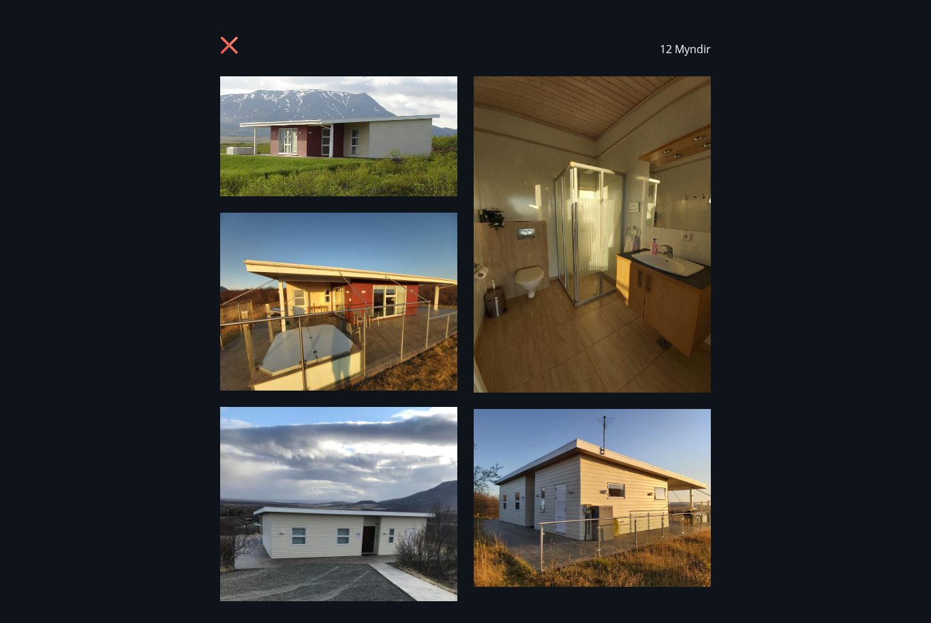
click at [374, 147] on img at bounding box center [338, 136] width 237 height 120
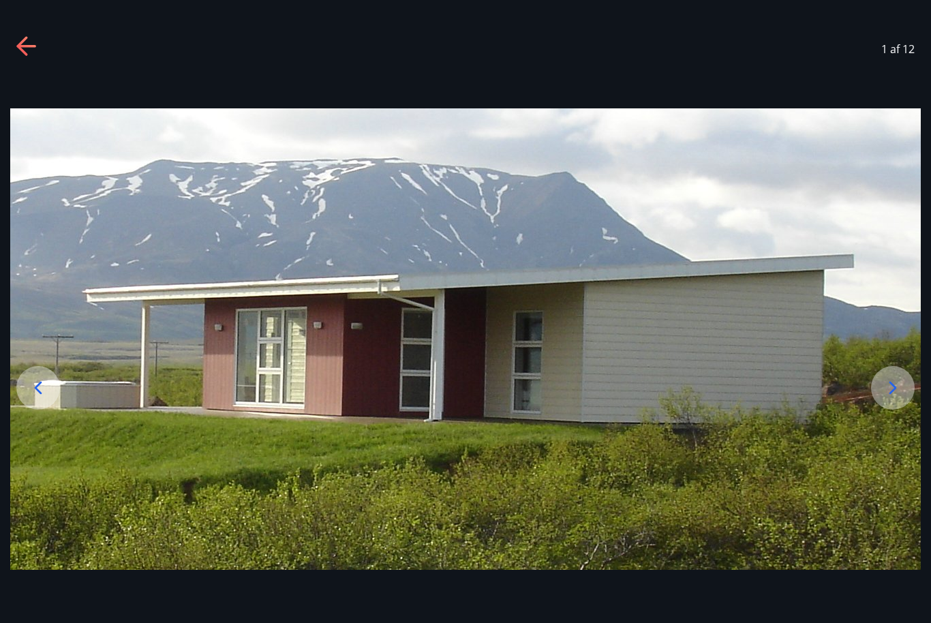
click at [898, 399] on icon at bounding box center [893, 388] width 22 height 22
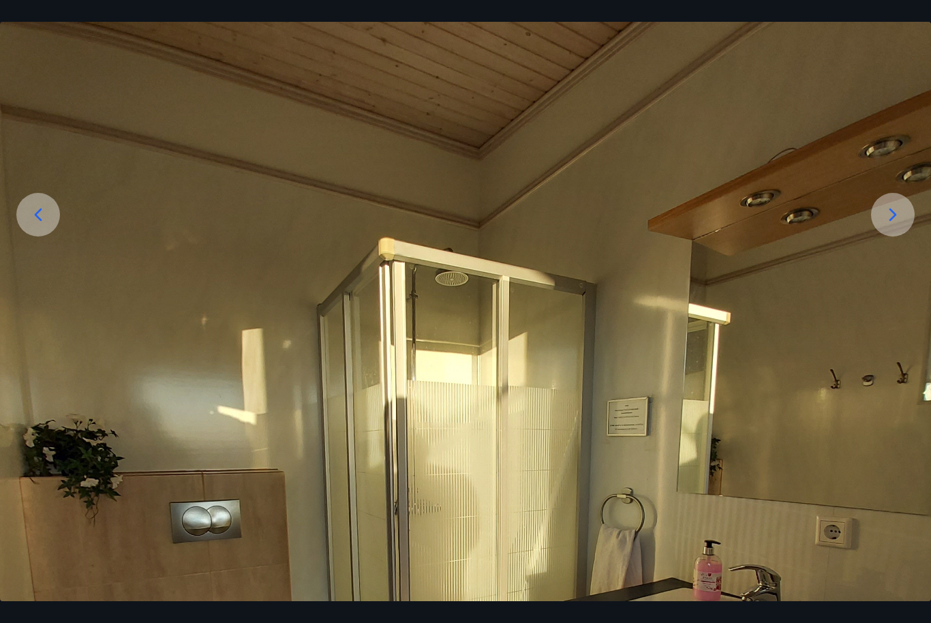
scroll to position [174, 0]
click at [882, 235] on div at bounding box center [893, 214] width 44 height 44
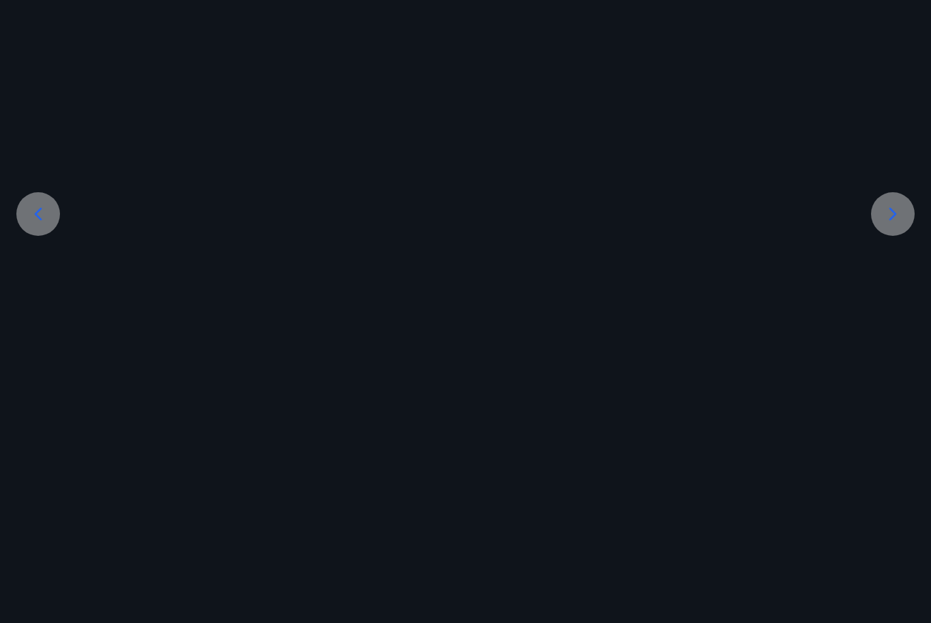
scroll to position [129, 0]
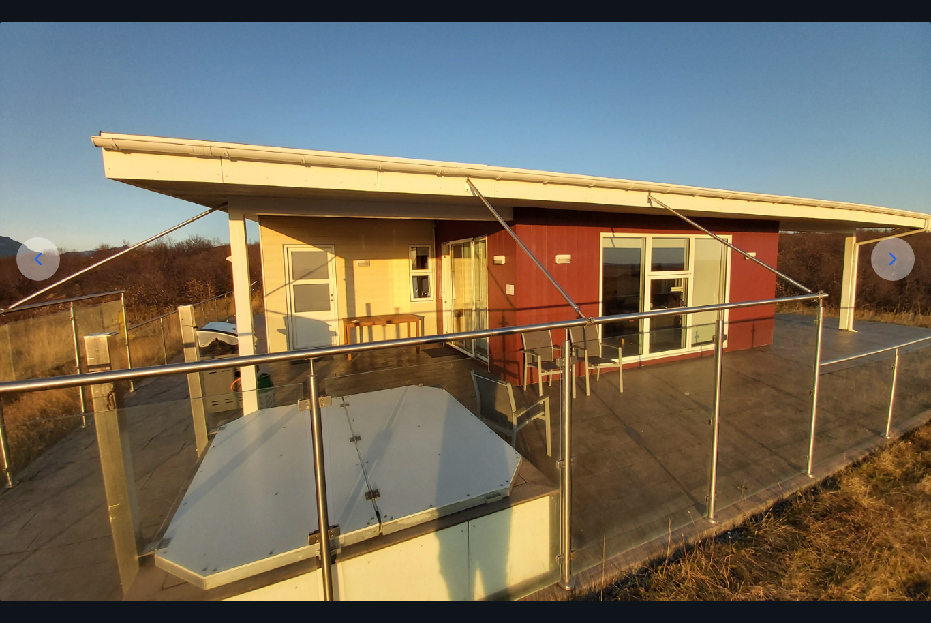
click at [884, 270] on icon at bounding box center [893, 259] width 22 height 22
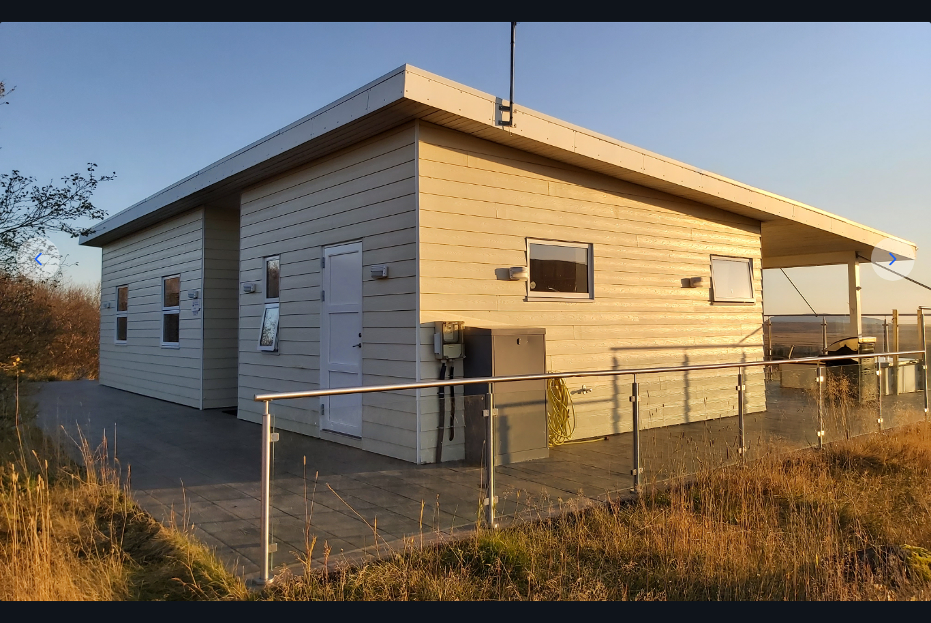
click at [886, 270] on icon at bounding box center [893, 259] width 22 height 22
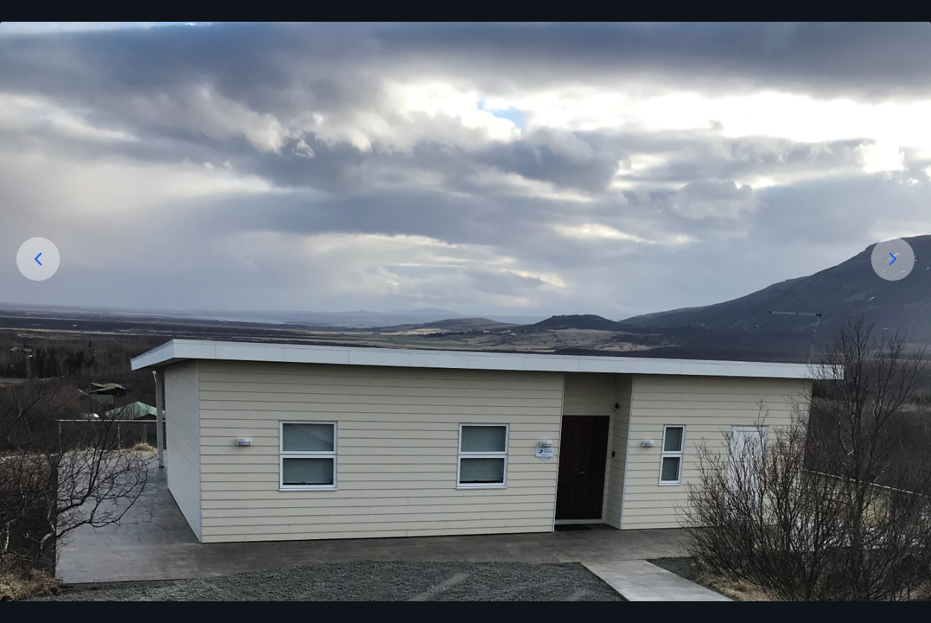
click at [895, 266] on icon at bounding box center [894, 259] width 8 height 13
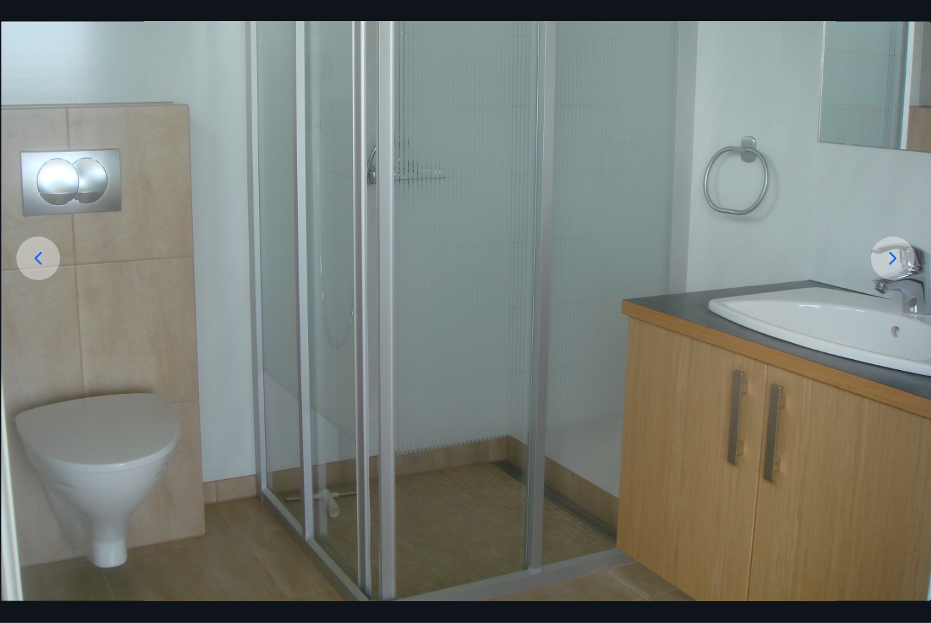
click at [880, 281] on div at bounding box center [893, 259] width 44 height 44
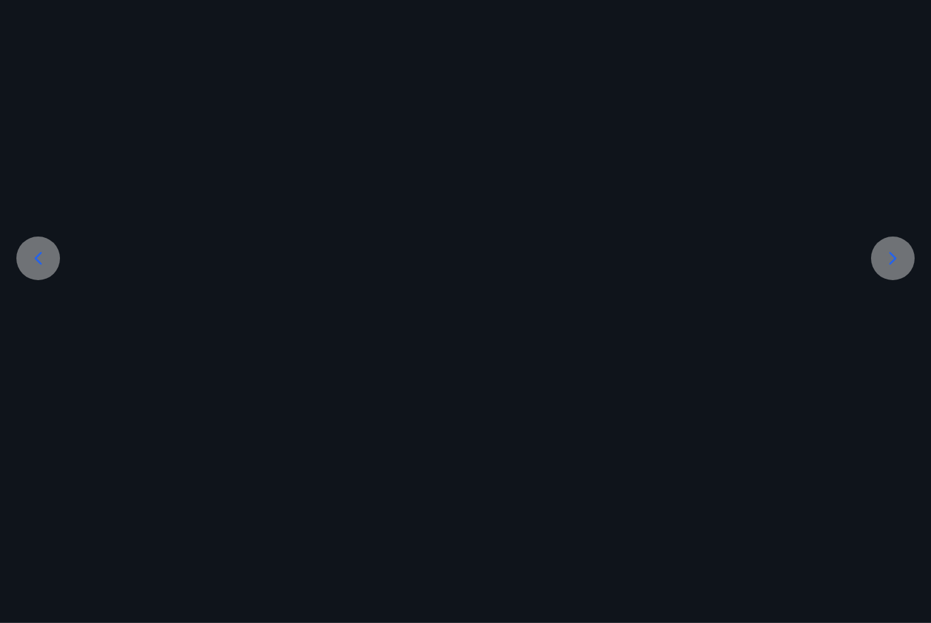
scroll to position [264, 0]
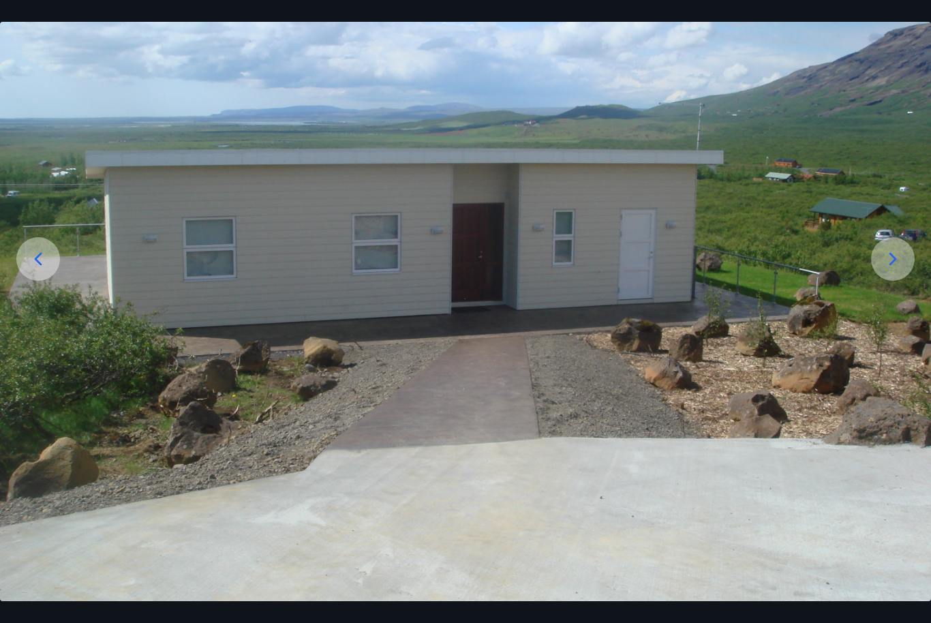
click at [893, 266] on icon at bounding box center [894, 259] width 8 height 13
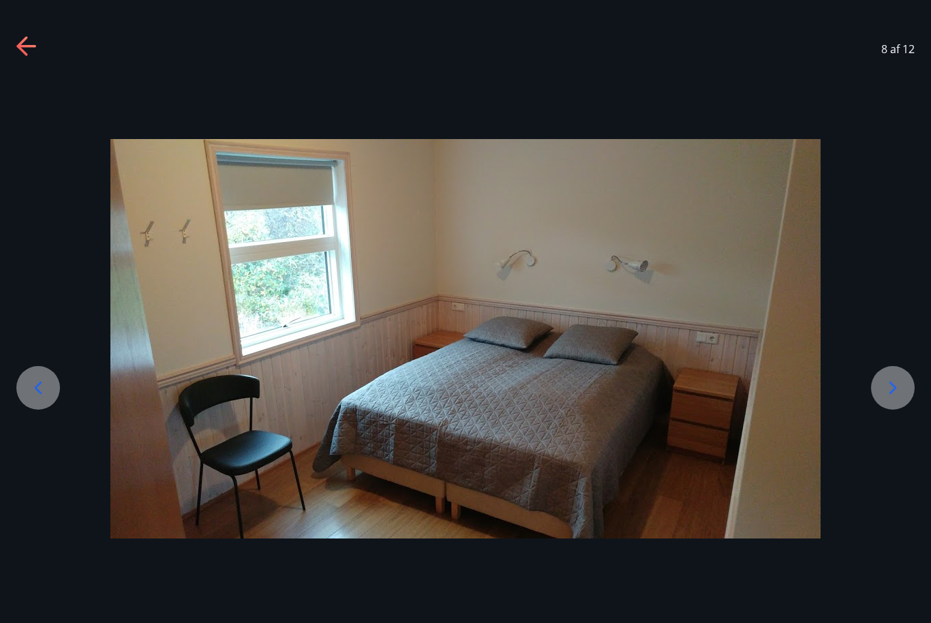
scroll to position [0, 0]
click at [889, 399] on icon at bounding box center [893, 388] width 22 height 22
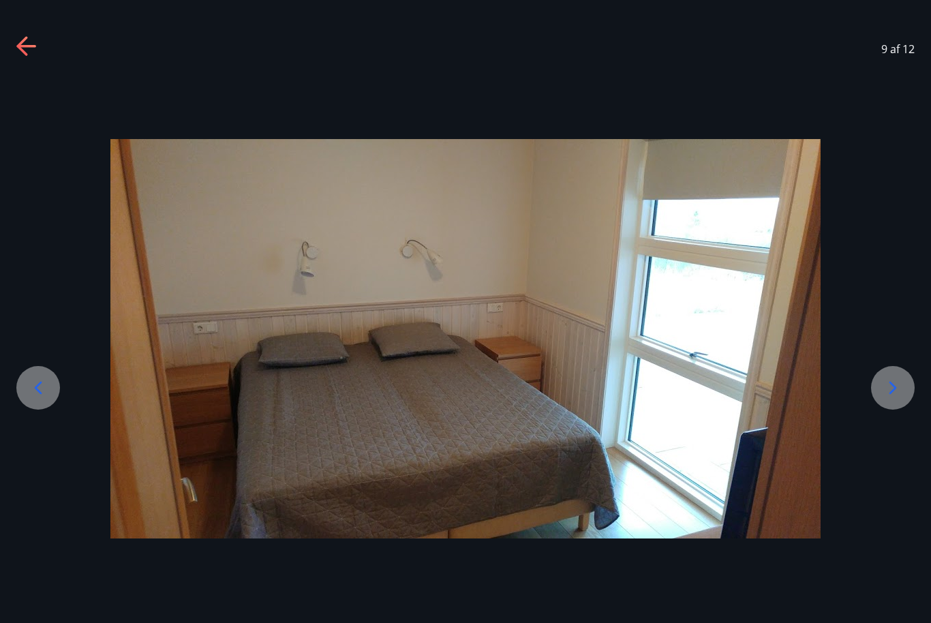
click at [888, 399] on icon at bounding box center [893, 388] width 22 height 22
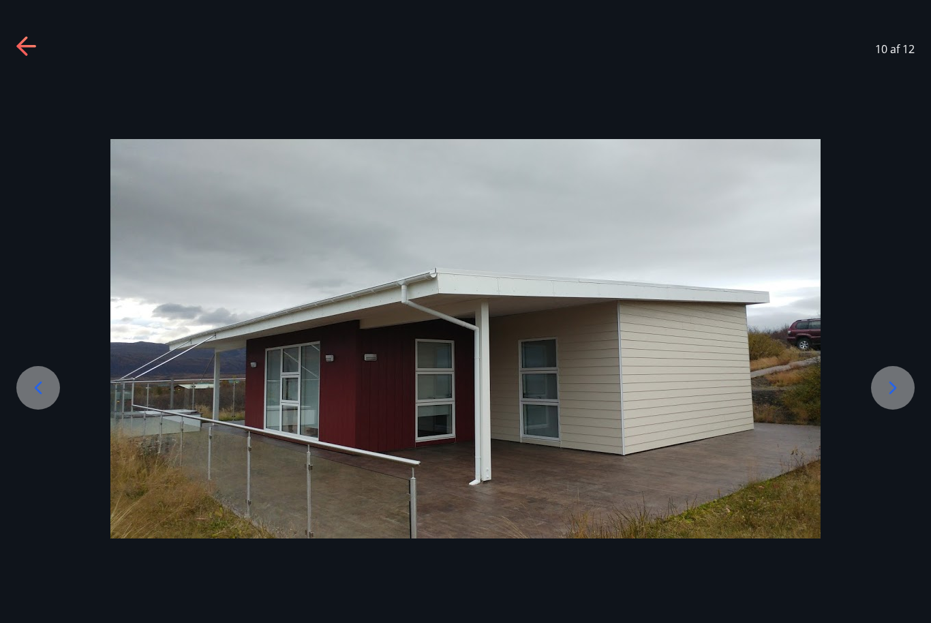
click at [886, 399] on icon at bounding box center [893, 388] width 22 height 22
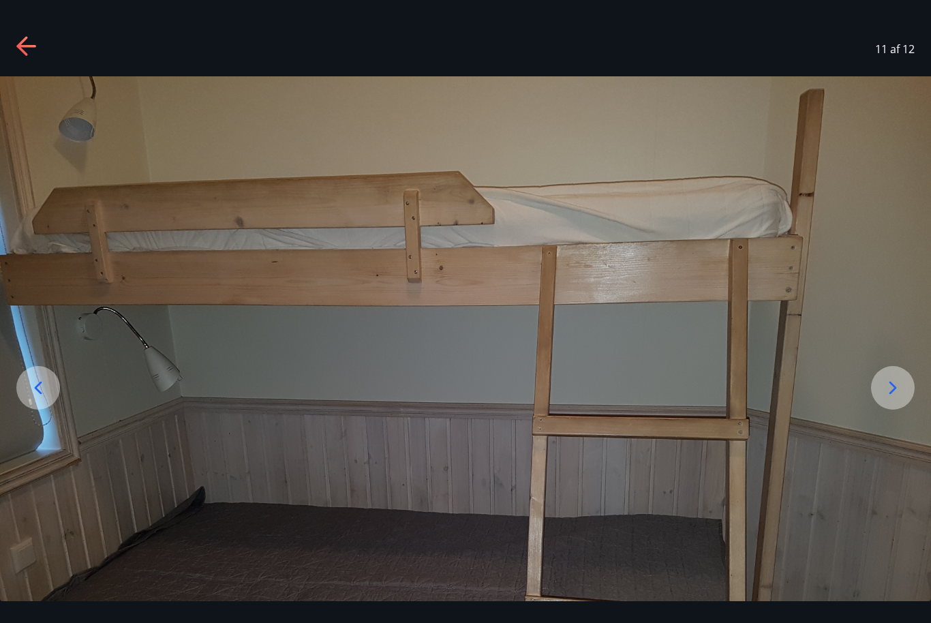
click at [885, 399] on icon at bounding box center [893, 388] width 22 height 22
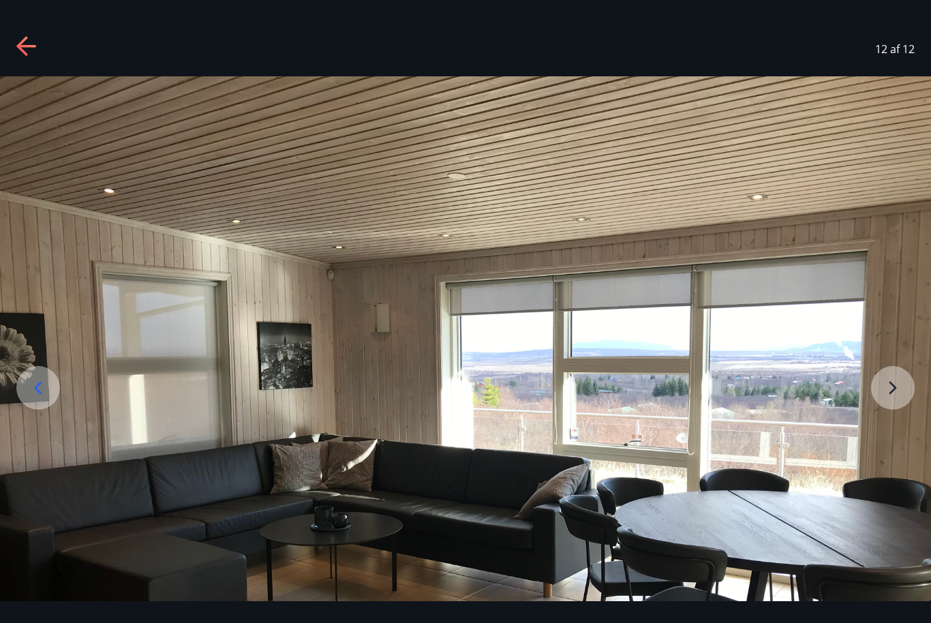
click at [883, 421] on img at bounding box center [465, 425] width 931 height 699
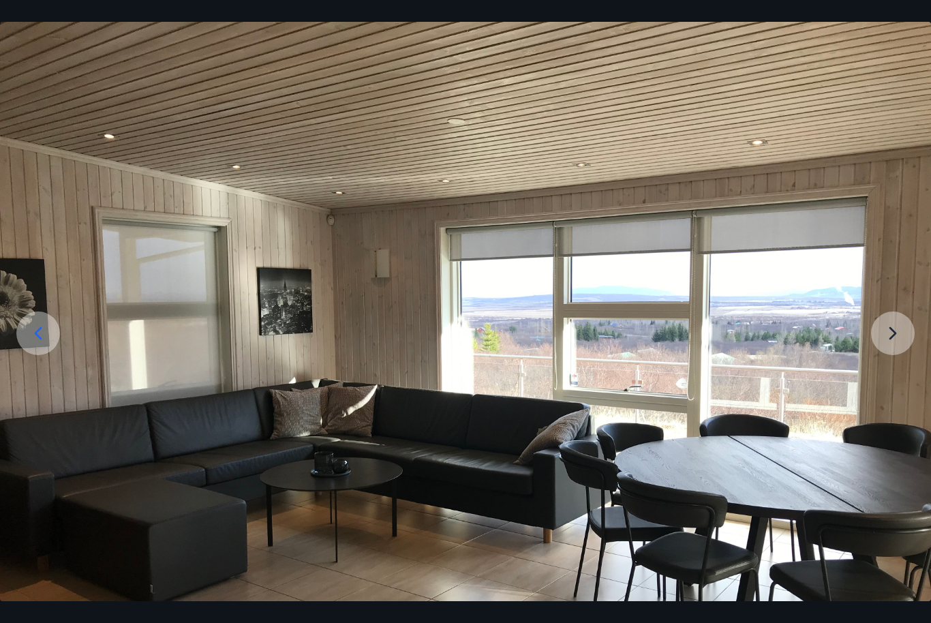
click at [889, 361] on img at bounding box center [465, 371] width 931 height 699
click at [890, 357] on img at bounding box center [465, 371] width 931 height 699
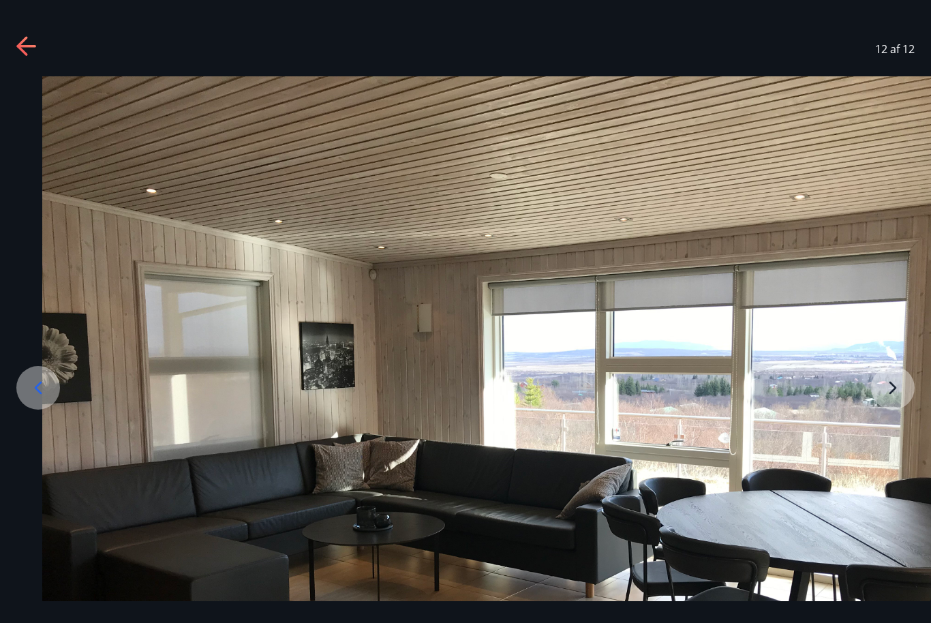
scroll to position [5, 0]
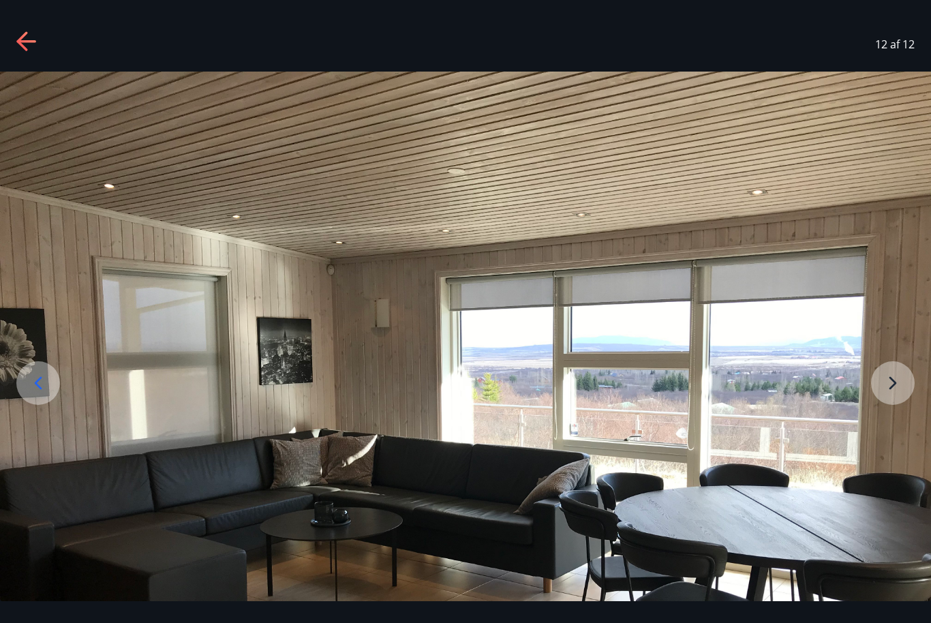
click at [23, 38] on icon at bounding box center [21, 40] width 11 height 19
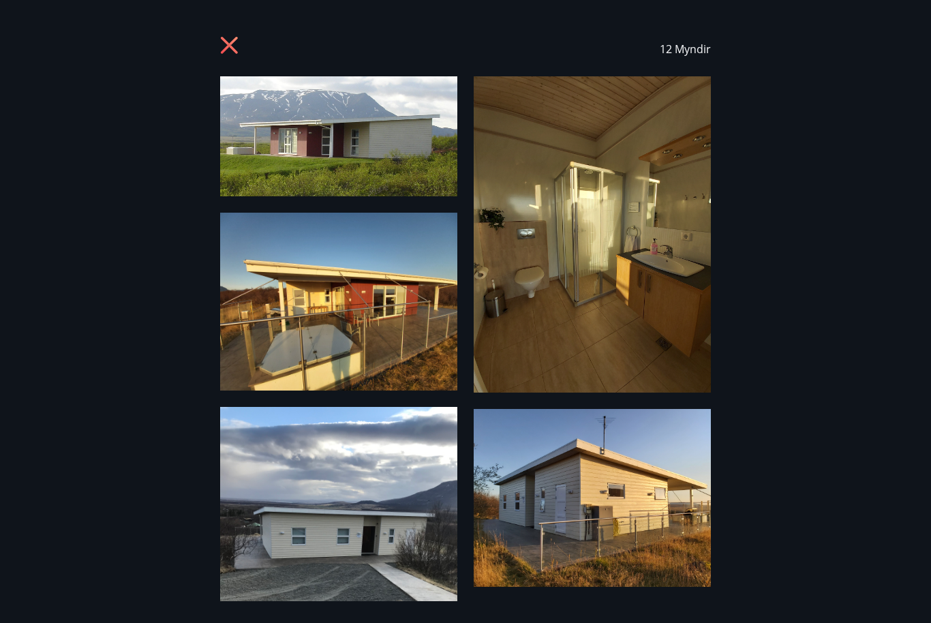
scroll to position [0, 0]
click at [218, 48] on div "12 Myndir" at bounding box center [465, 49] width 899 height 55
click at [241, 44] on icon at bounding box center [231, 47] width 22 height 22
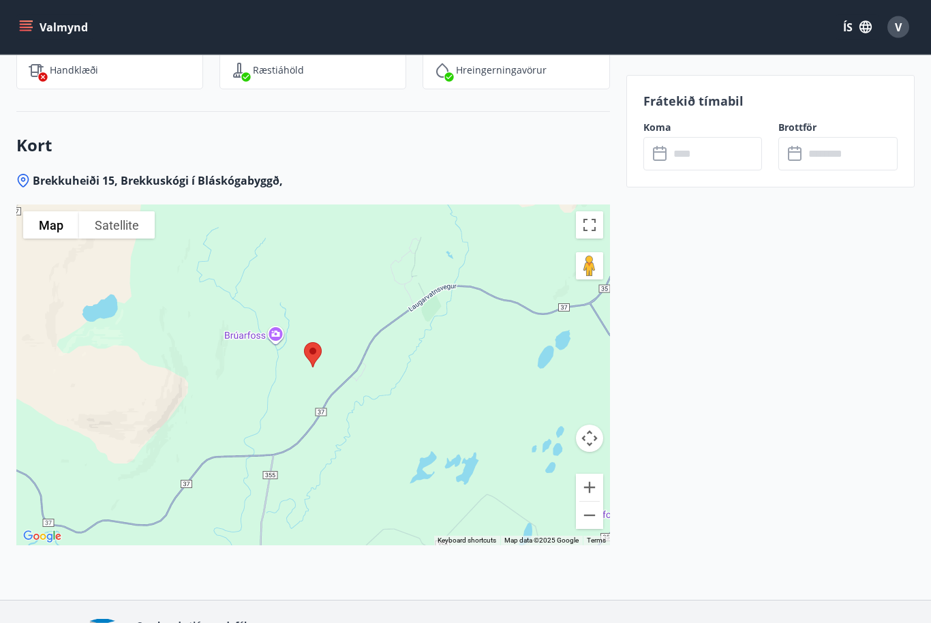
scroll to position [2221, 0]
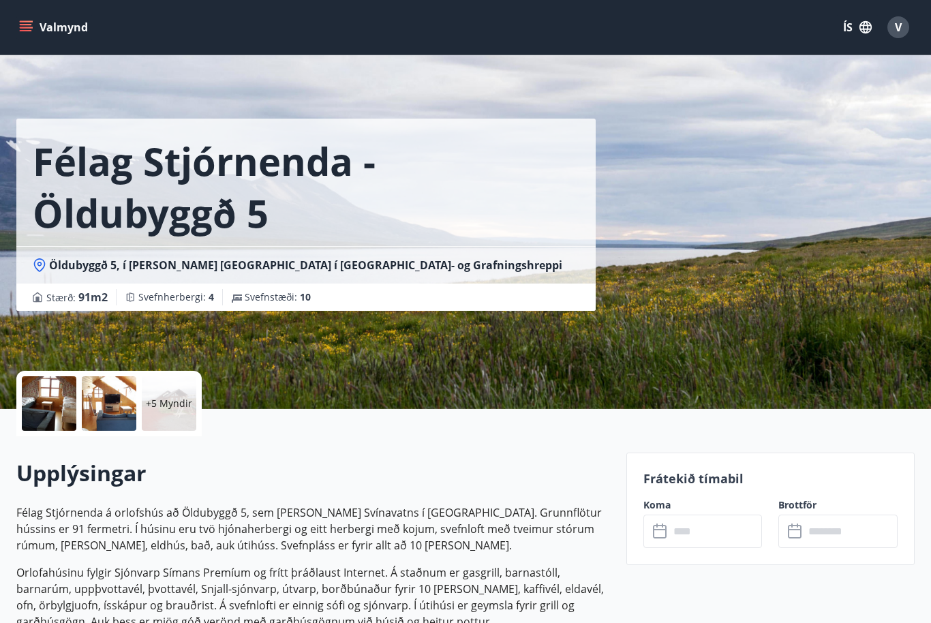
click at [48, 401] on div at bounding box center [49, 403] width 55 height 55
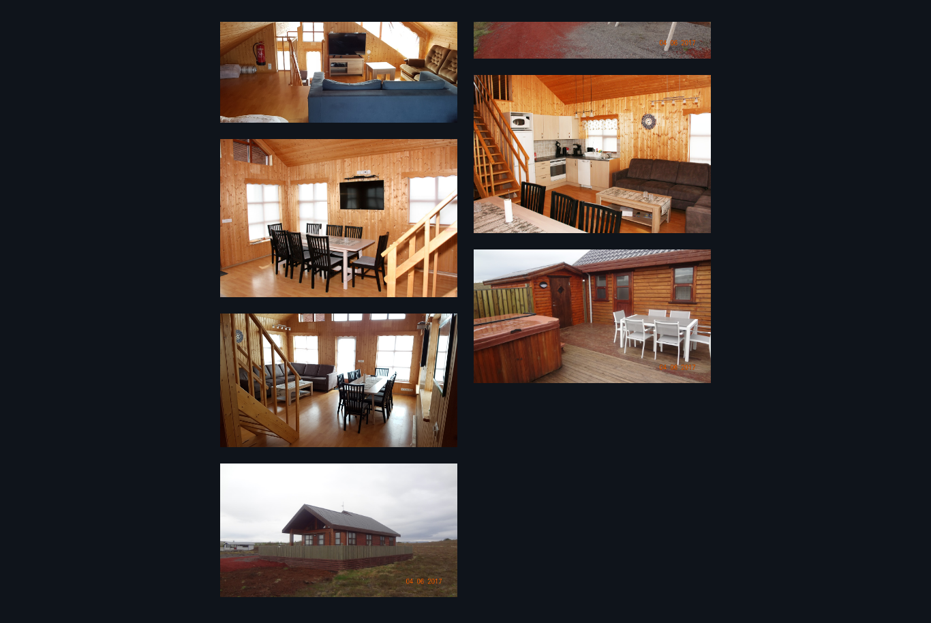
scroll to position [674, 0]
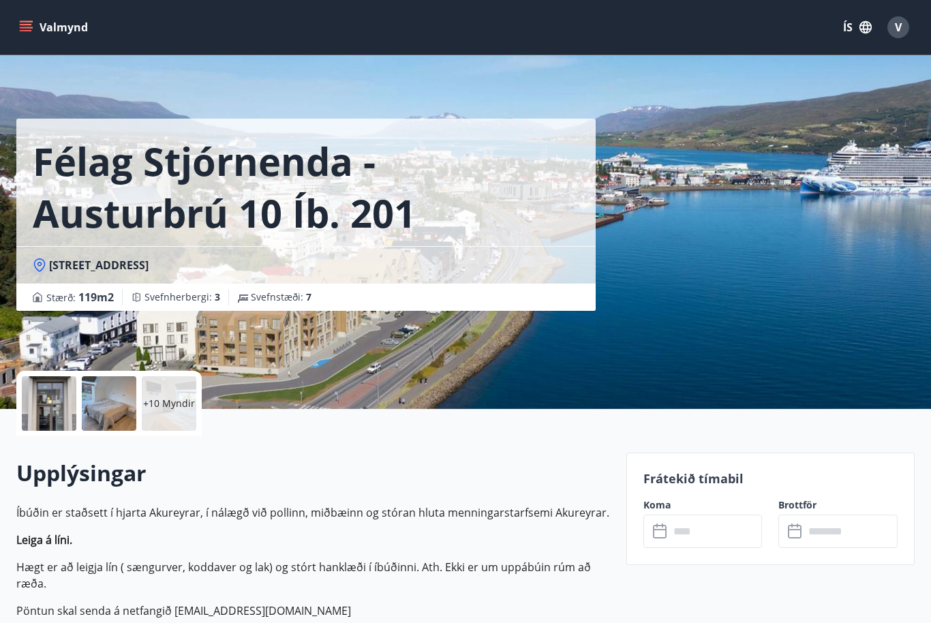
click at [53, 392] on div at bounding box center [49, 403] width 55 height 55
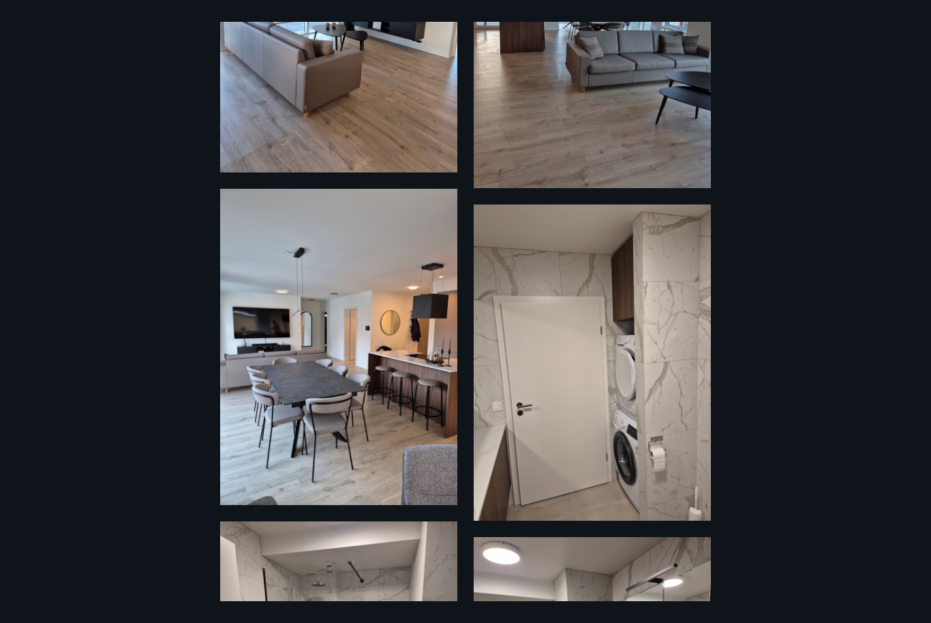
scroll to position [1184, 0]
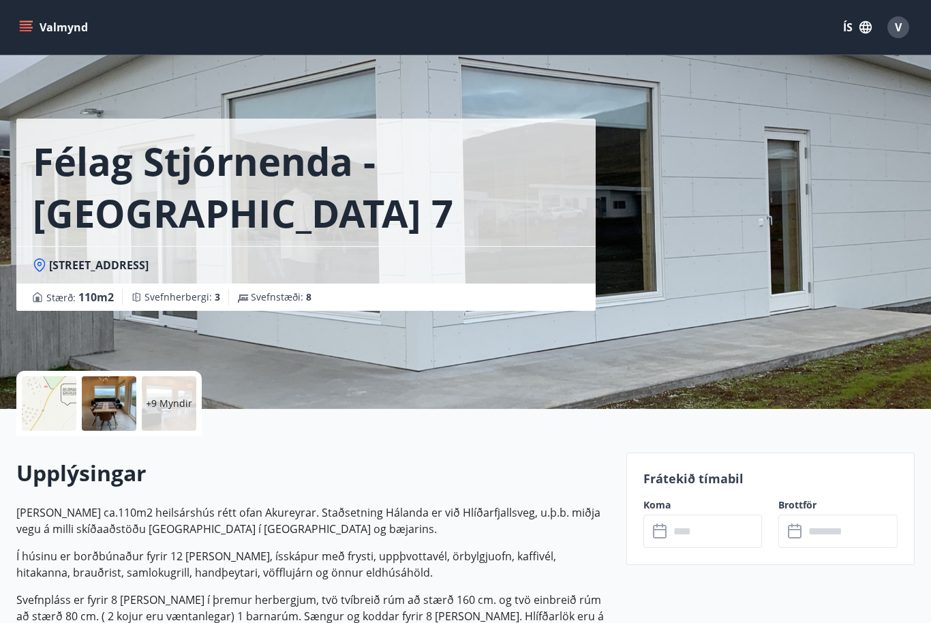
click at [74, 406] on div at bounding box center [49, 403] width 55 height 55
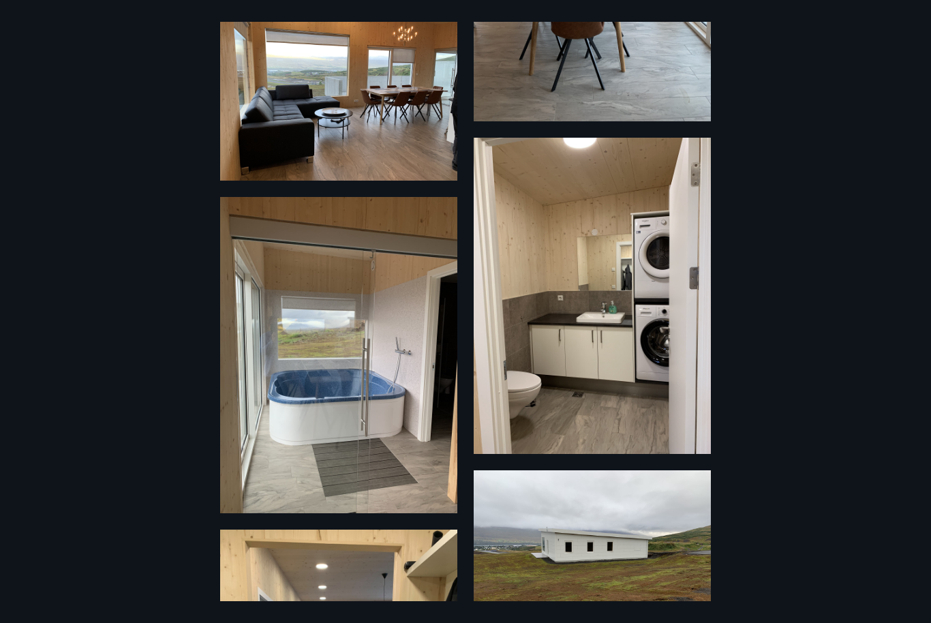
scroll to position [264, 0]
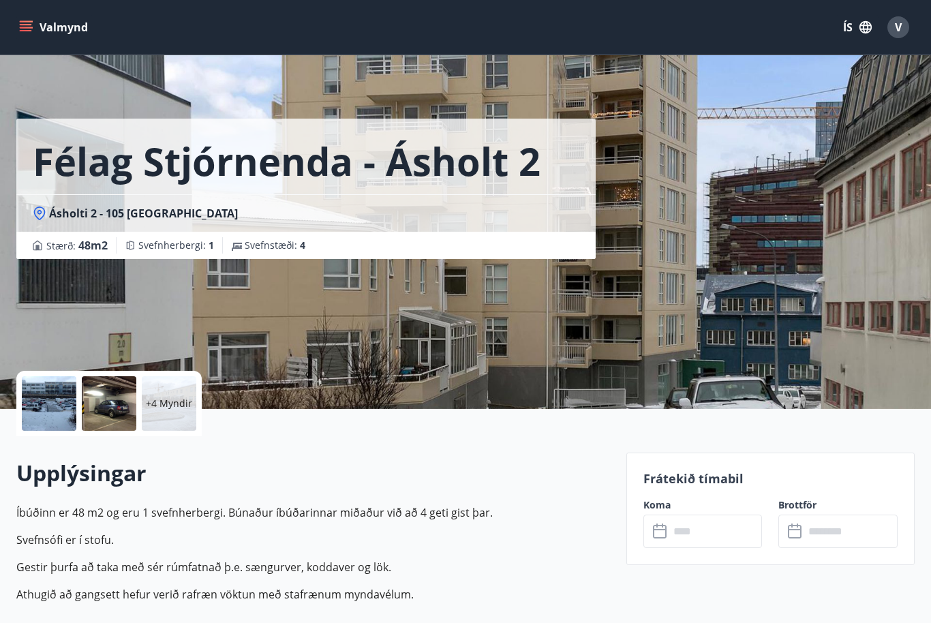
scroll to position [20, 0]
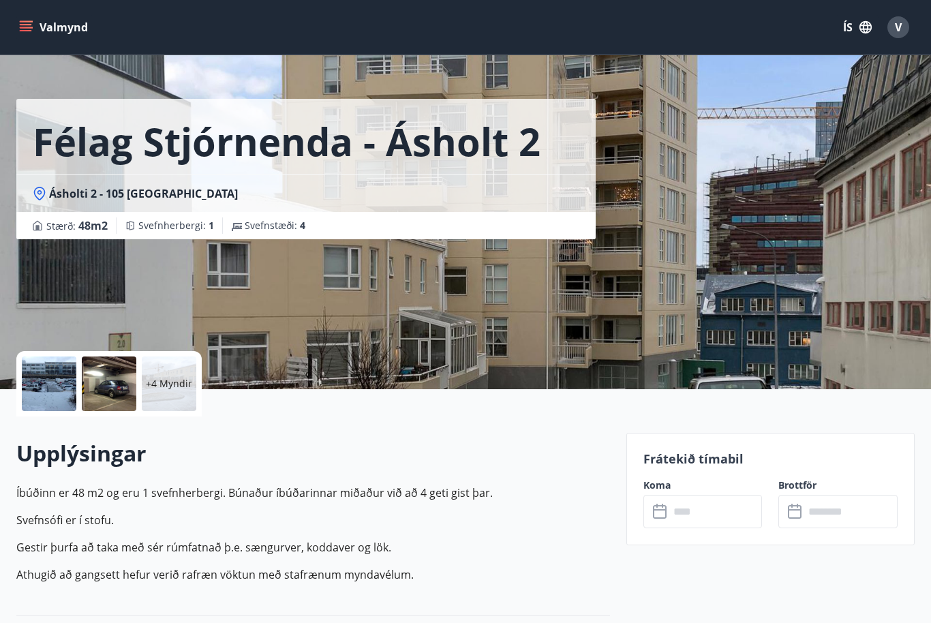
click at [52, 374] on div at bounding box center [49, 384] width 55 height 55
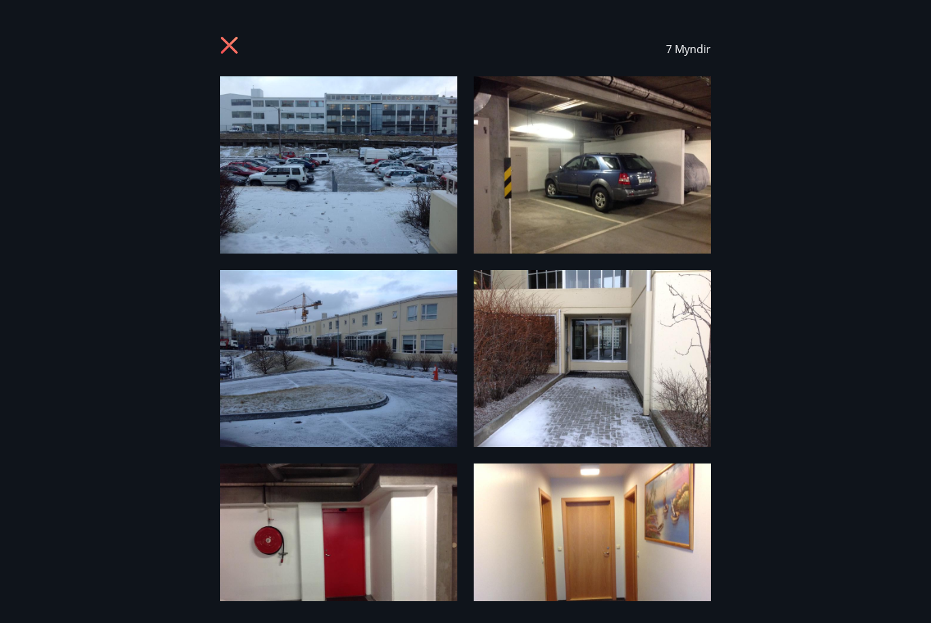
scroll to position [0, 0]
click at [240, 48] on icon at bounding box center [231, 47] width 22 height 22
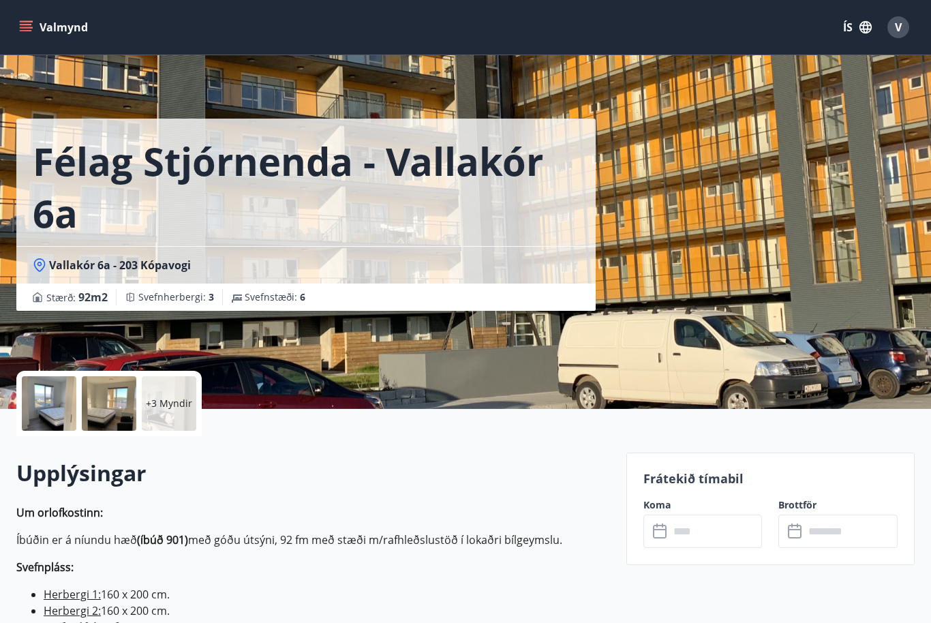
click at [74, 410] on div at bounding box center [49, 403] width 55 height 55
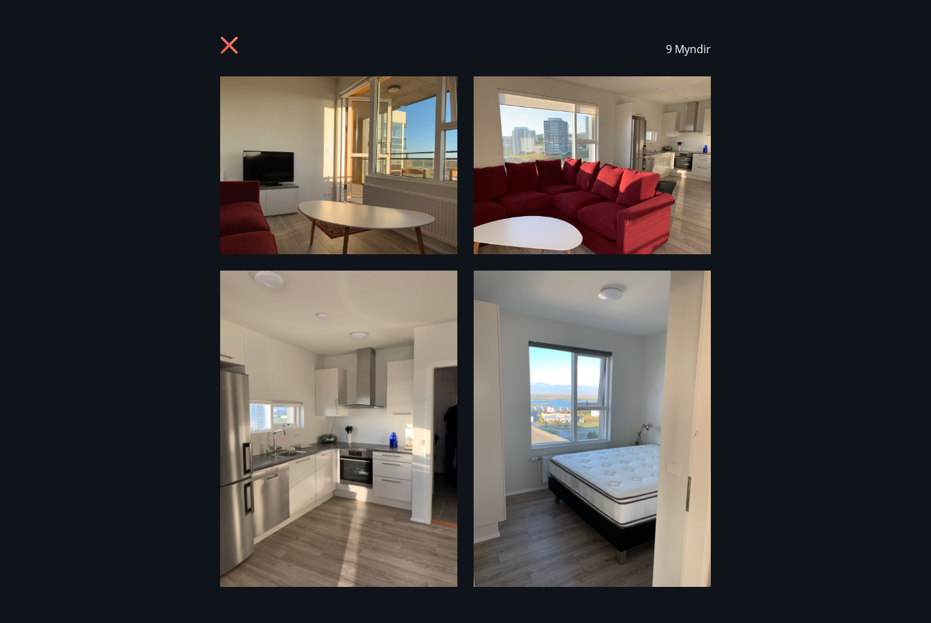
click at [219, 61] on div "9 Myndir" at bounding box center [465, 49] width 899 height 55
click at [226, 49] on icon at bounding box center [229, 45] width 17 height 17
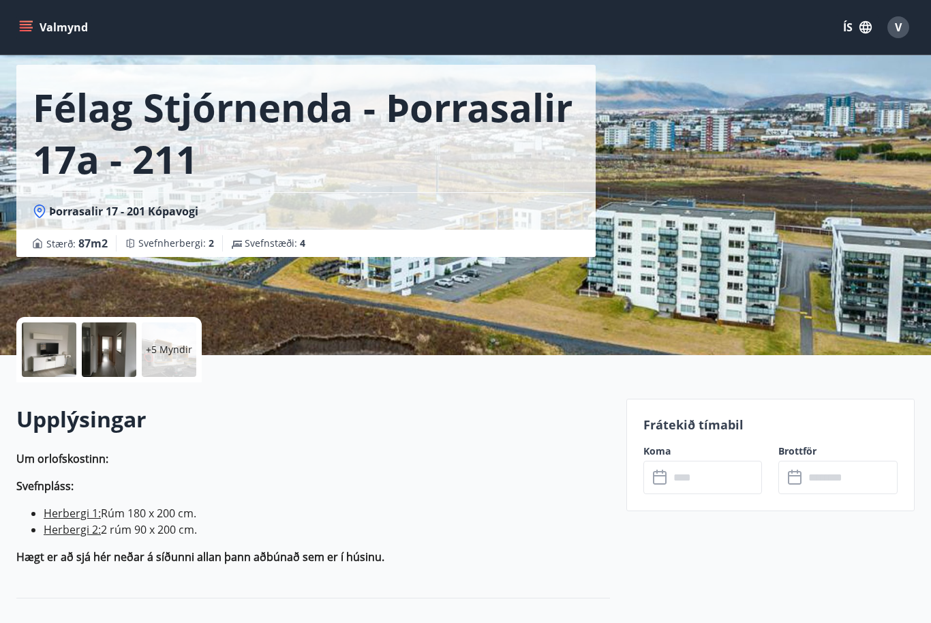
scroll to position [61, 0]
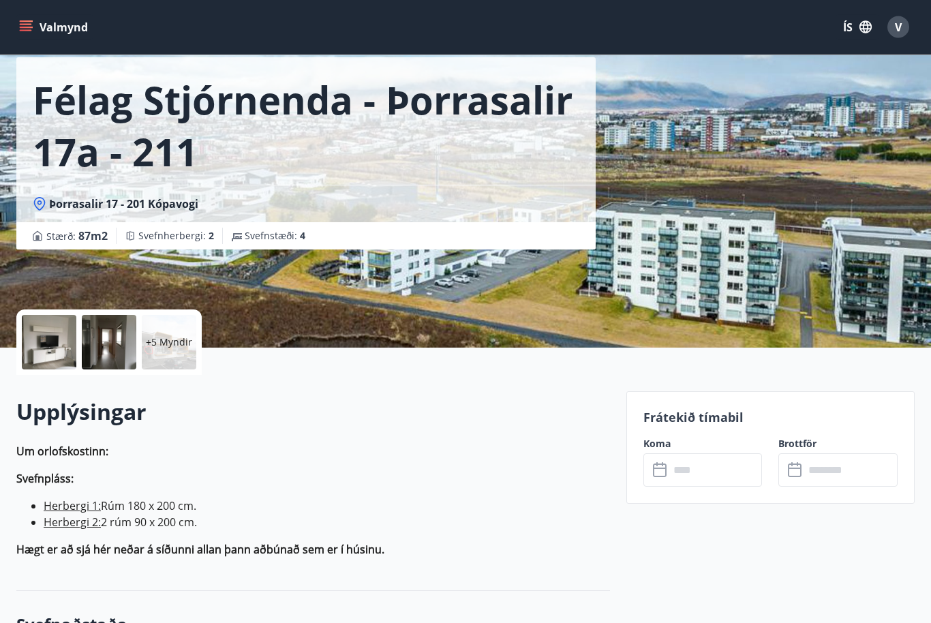
click at [63, 340] on div at bounding box center [49, 343] width 55 height 55
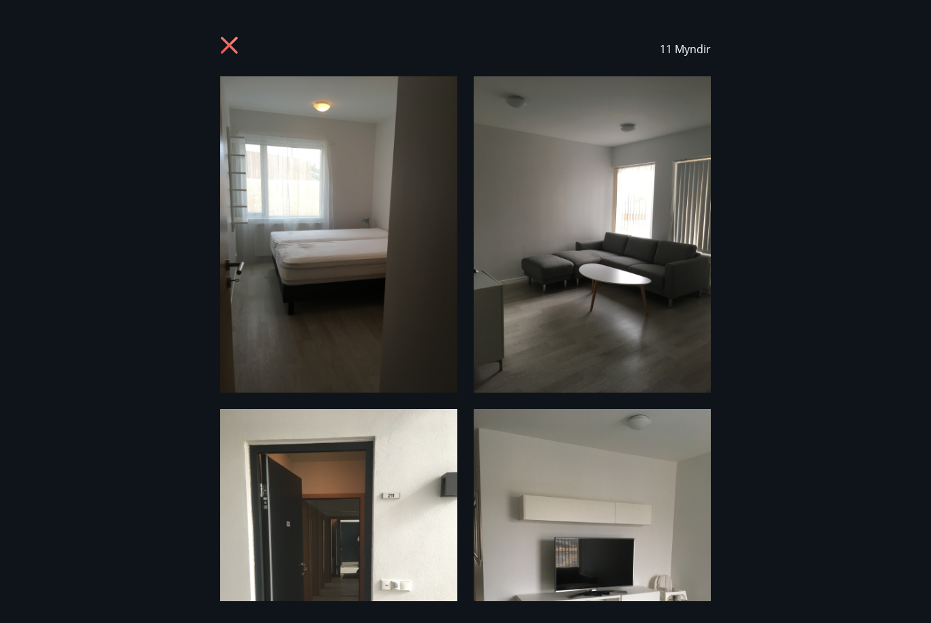
scroll to position [0, 0]
click at [230, 53] on icon at bounding box center [231, 47] width 22 height 22
